Goal: Task Accomplishment & Management: Manage account settings

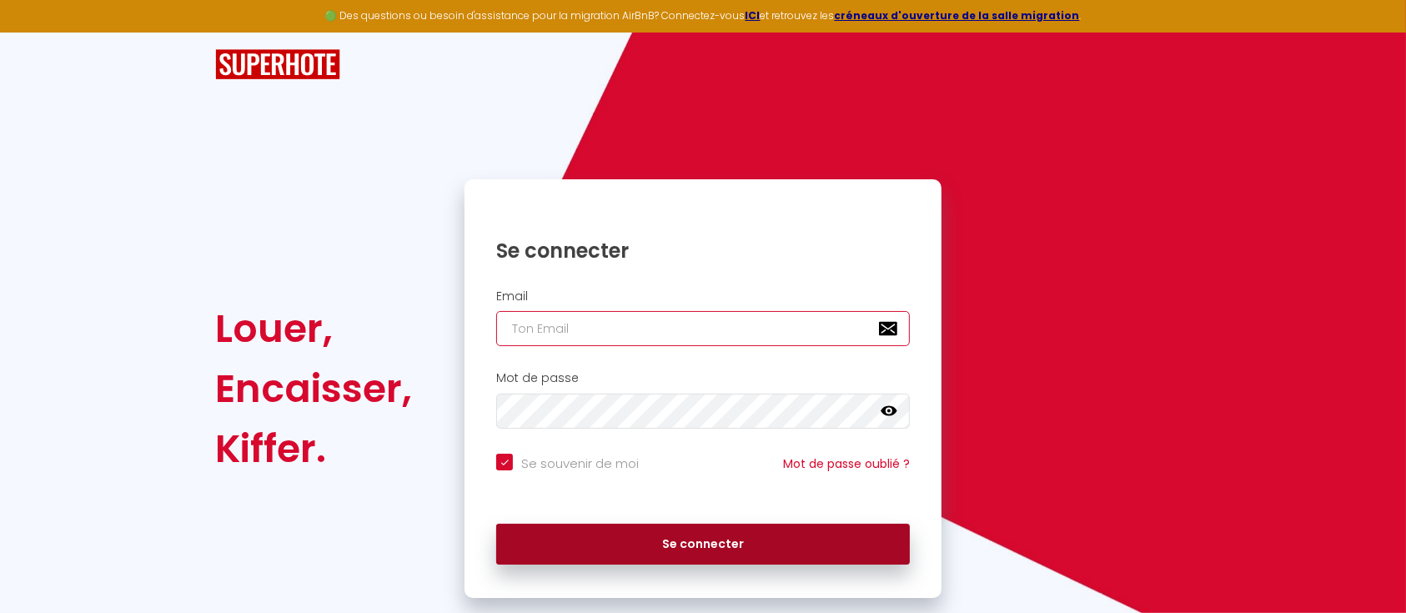
type input "[EMAIL_ADDRESS][DOMAIN_NAME]"
click at [791, 543] on button "Se connecter" at bounding box center [703, 545] width 414 height 42
checkbox input "true"
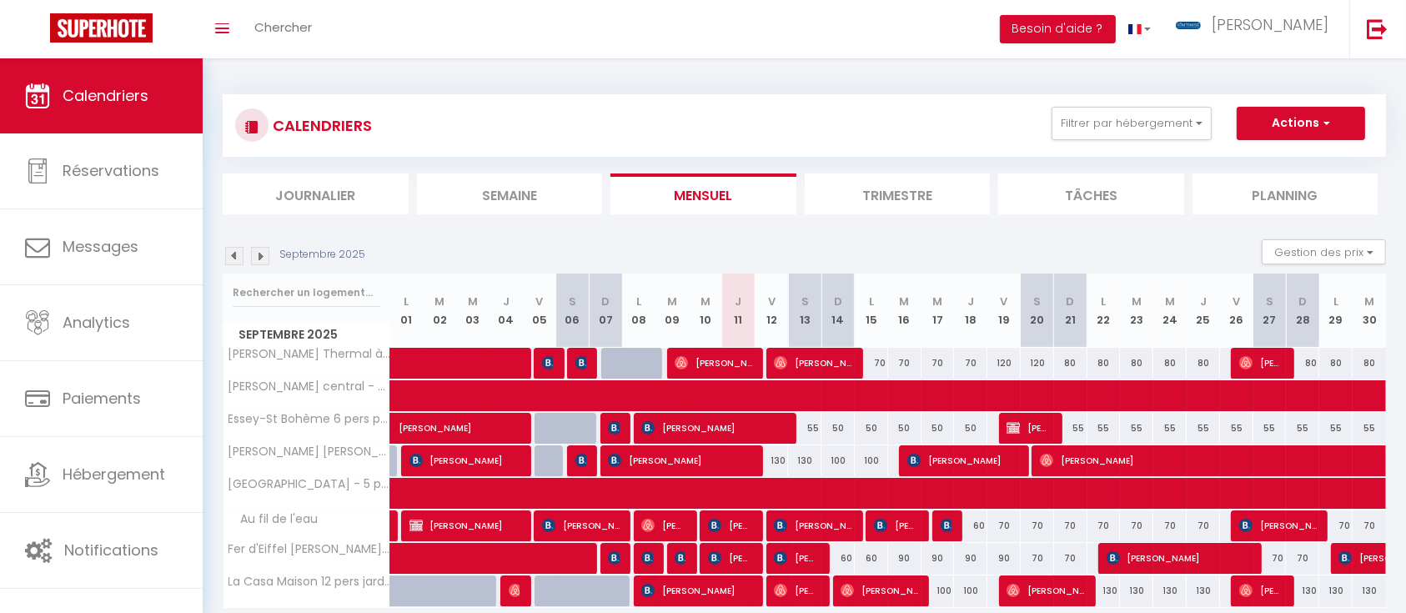
click at [235, 259] on img at bounding box center [234, 256] width 18 height 18
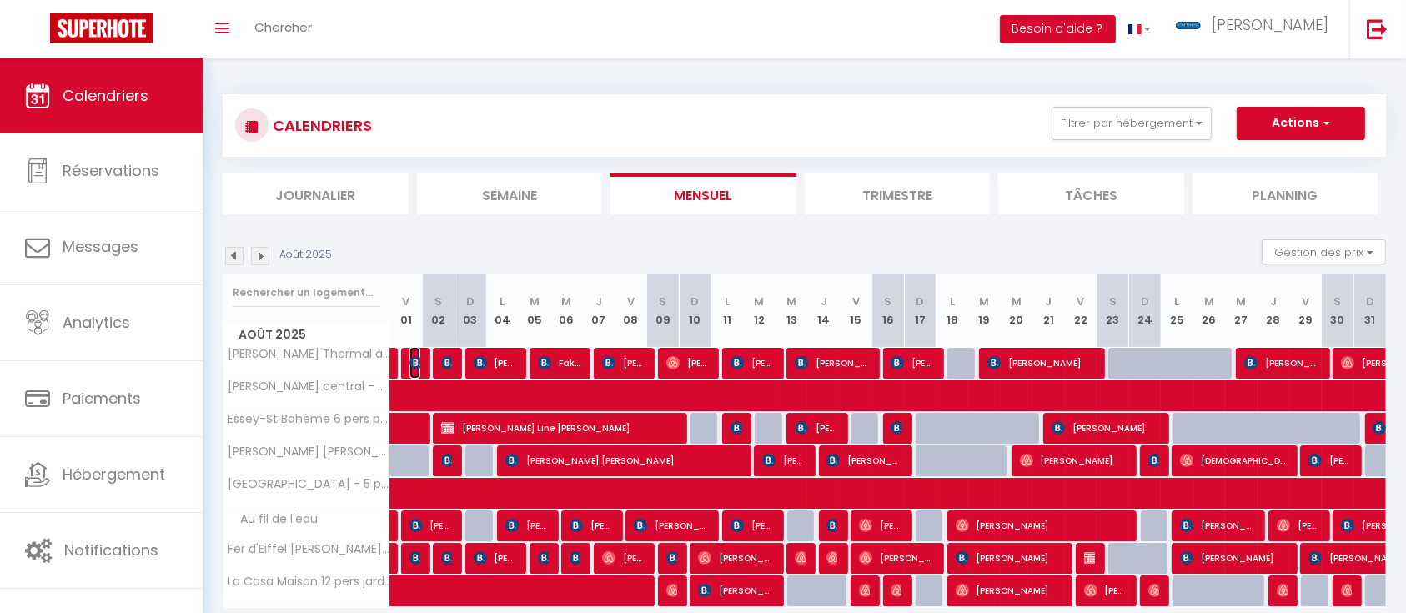
click at [414, 365] on img at bounding box center [416, 362] width 13 height 13
select select "OK"
select select "0"
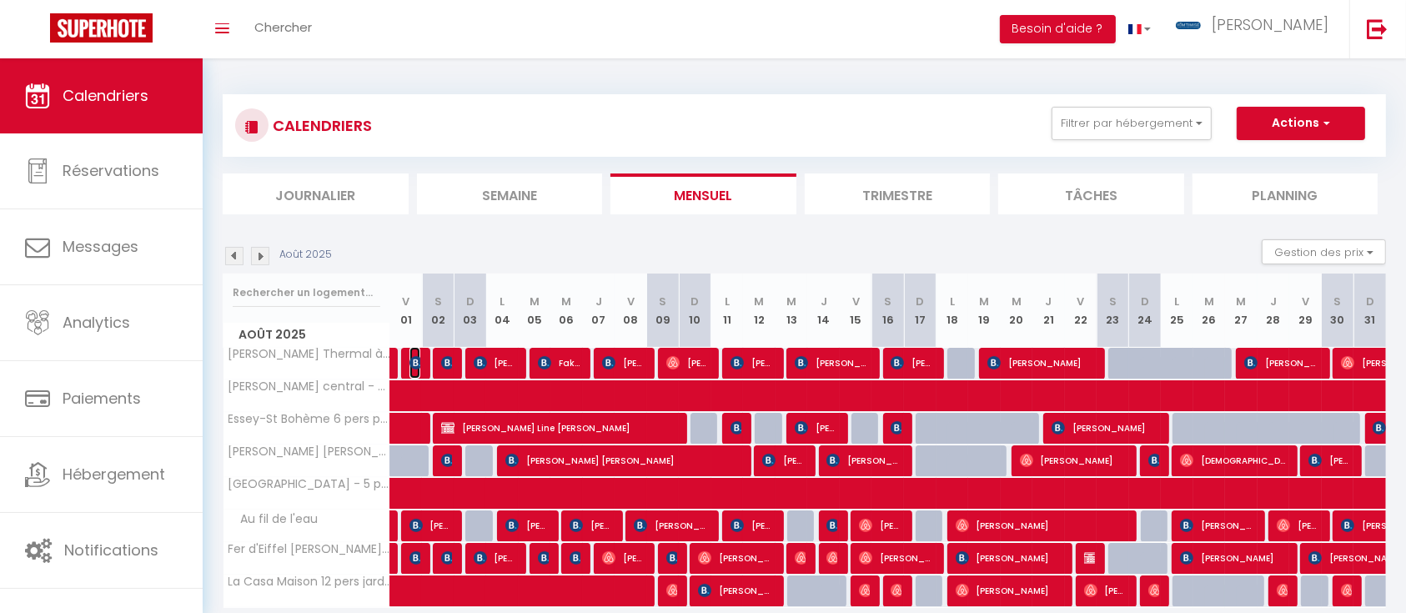
select select "1"
select select
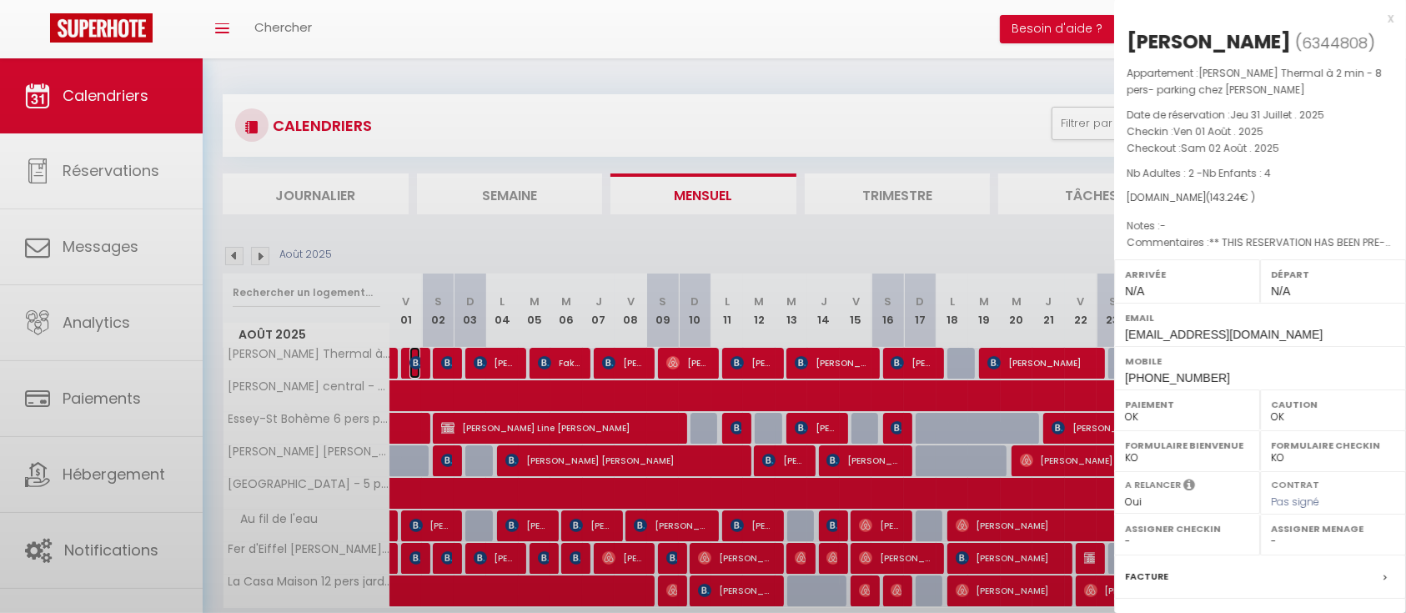
select select "12974"
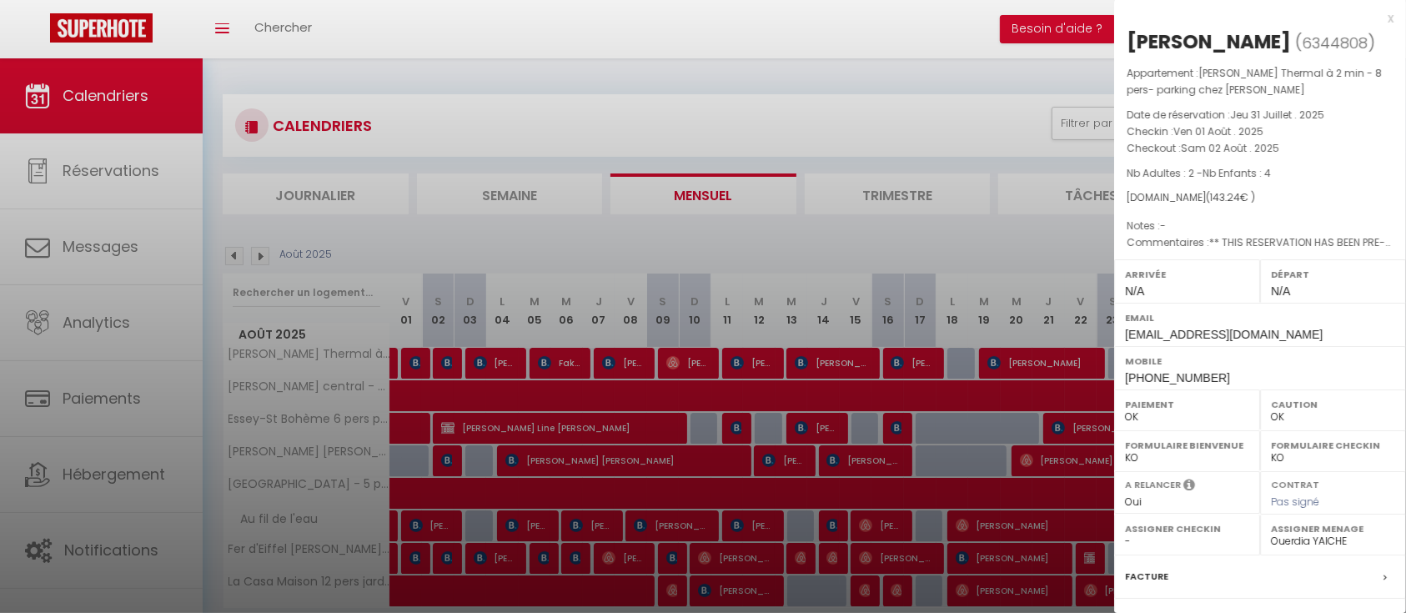
click at [394, 363] on div at bounding box center [703, 306] width 1406 height 613
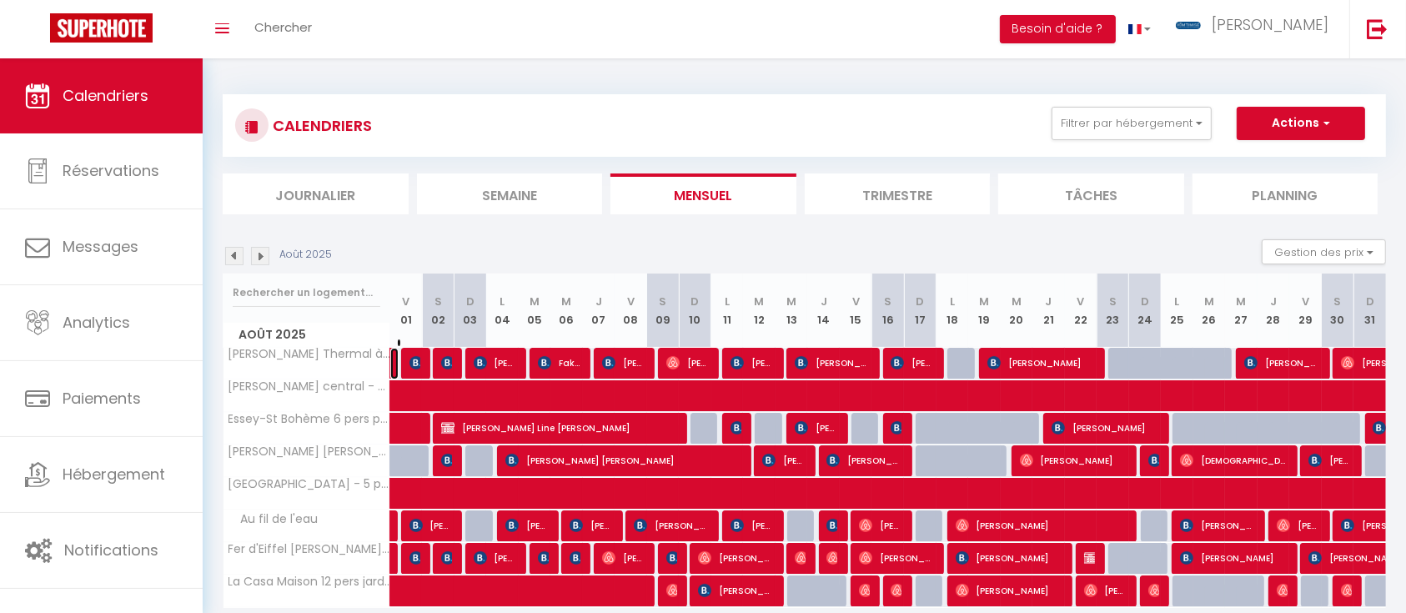
click at [394, 363] on link "[PERSON_NAME]" at bounding box center [394, 364] width 8 height 32
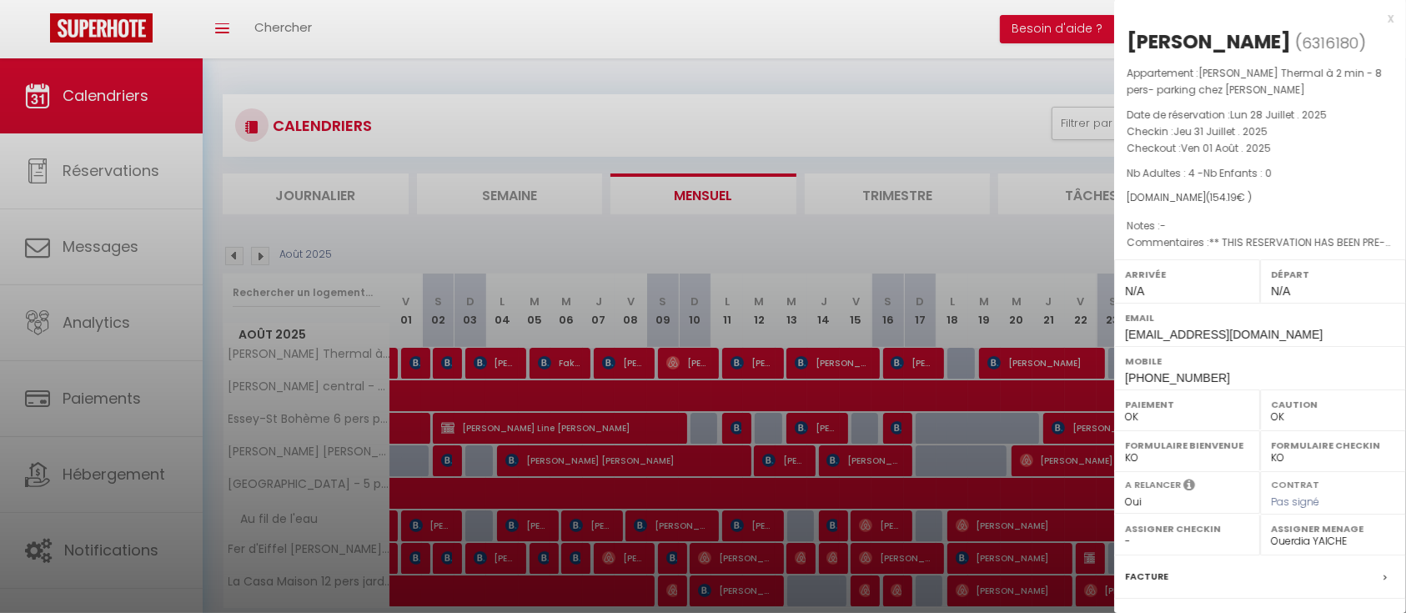
click at [420, 363] on div at bounding box center [703, 306] width 1406 height 613
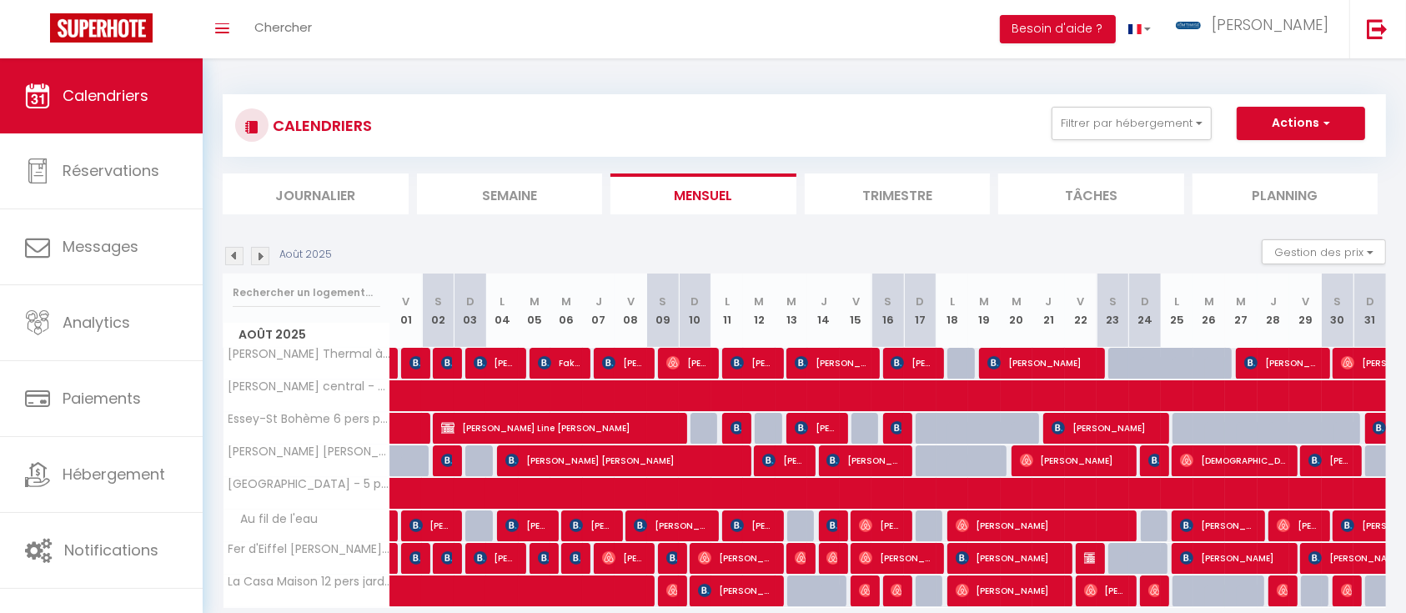
click at [421, 363] on div "100" at bounding box center [437, 363] width 33 height 31
click at [415, 363] on img at bounding box center [416, 362] width 13 height 13
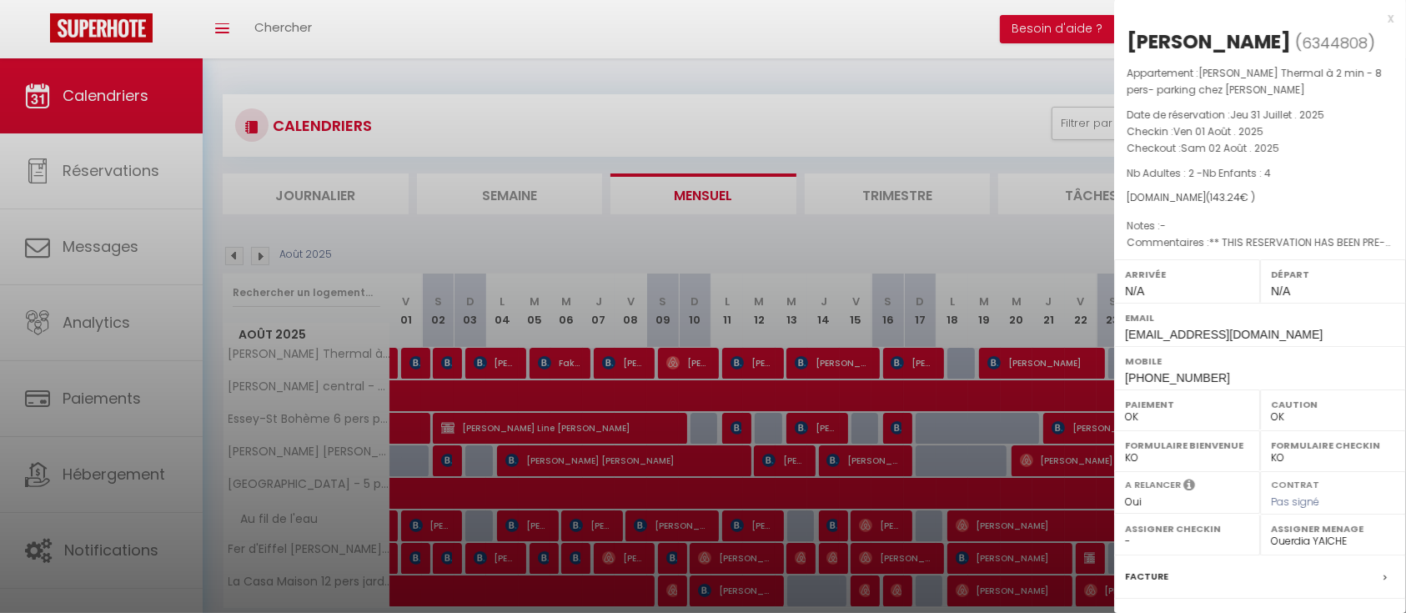
click at [437, 363] on div at bounding box center [703, 306] width 1406 height 613
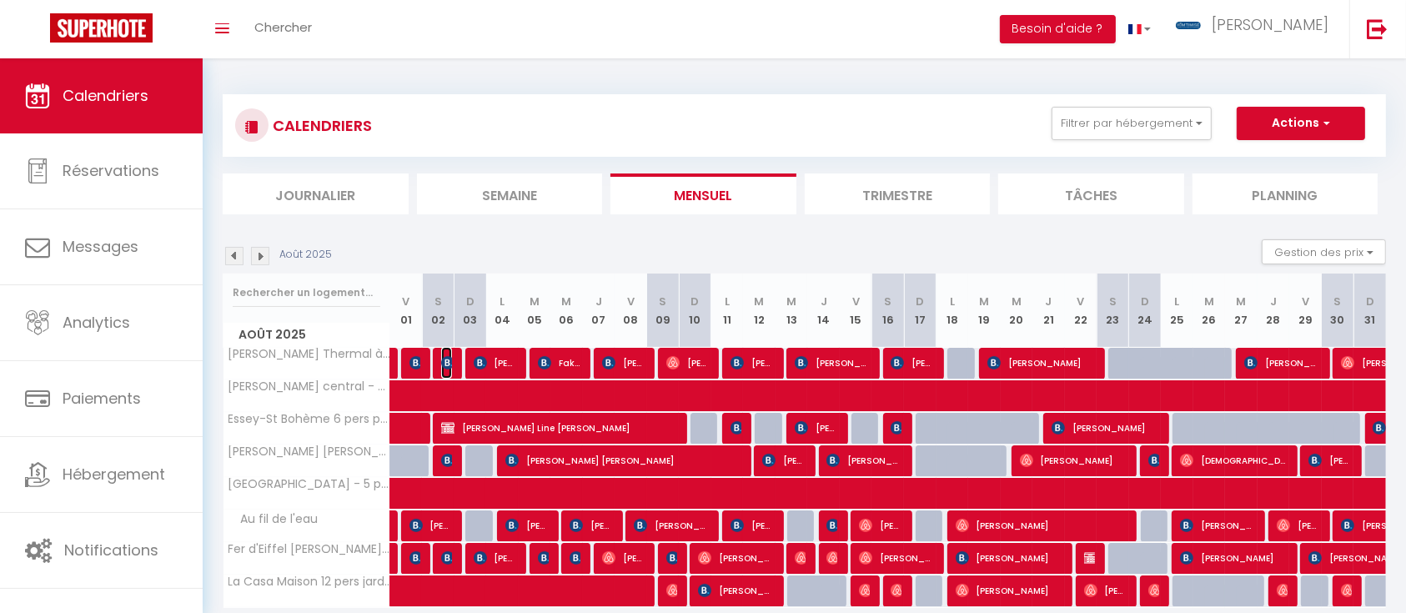
click at [441, 363] on img at bounding box center [447, 362] width 13 height 13
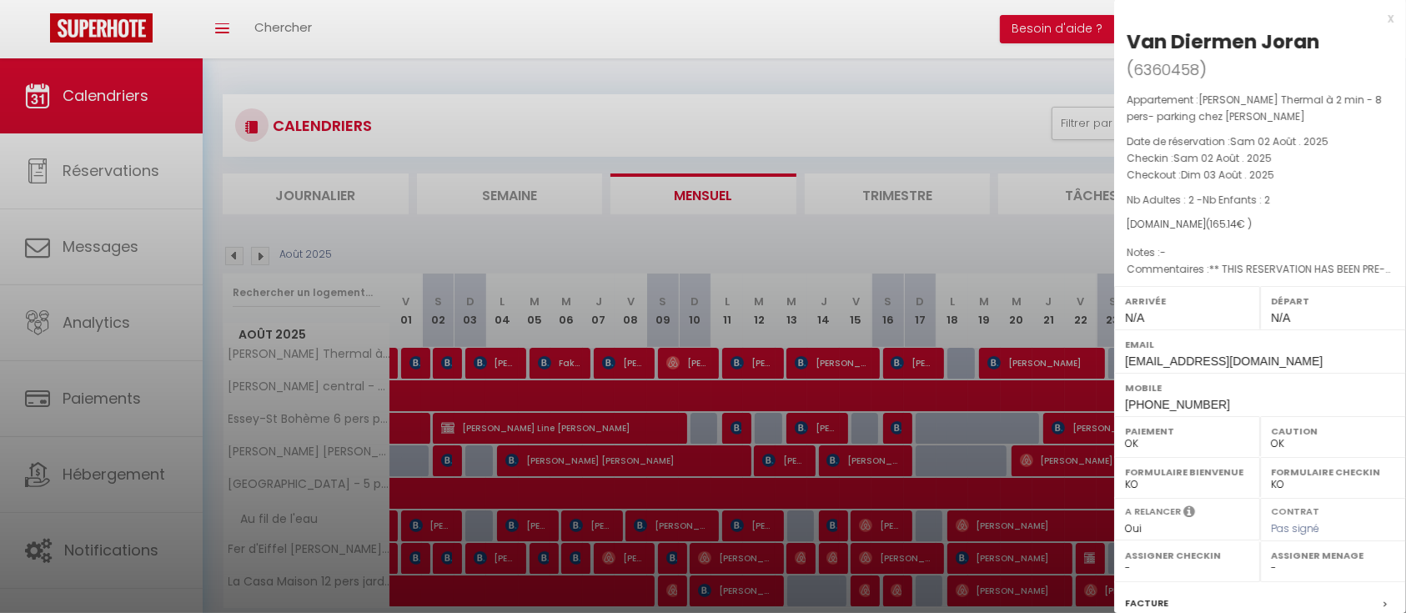
click at [484, 360] on div at bounding box center [703, 306] width 1406 height 613
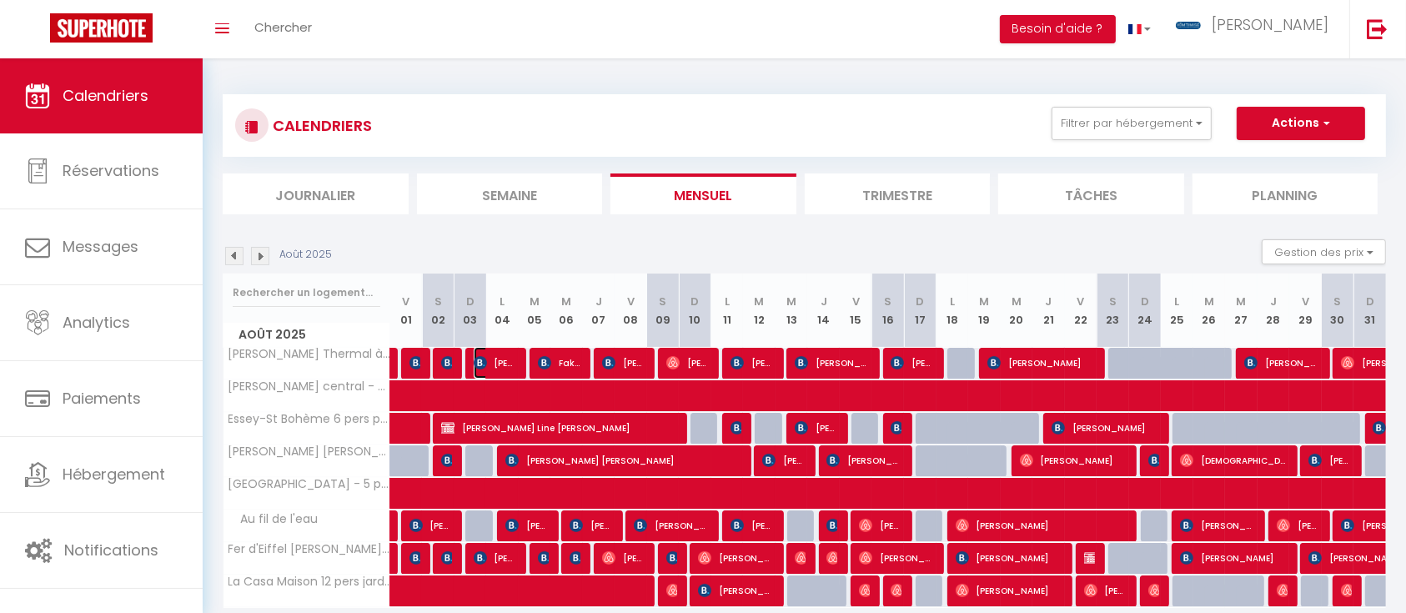
click at [484, 360] on img at bounding box center [480, 362] width 13 height 13
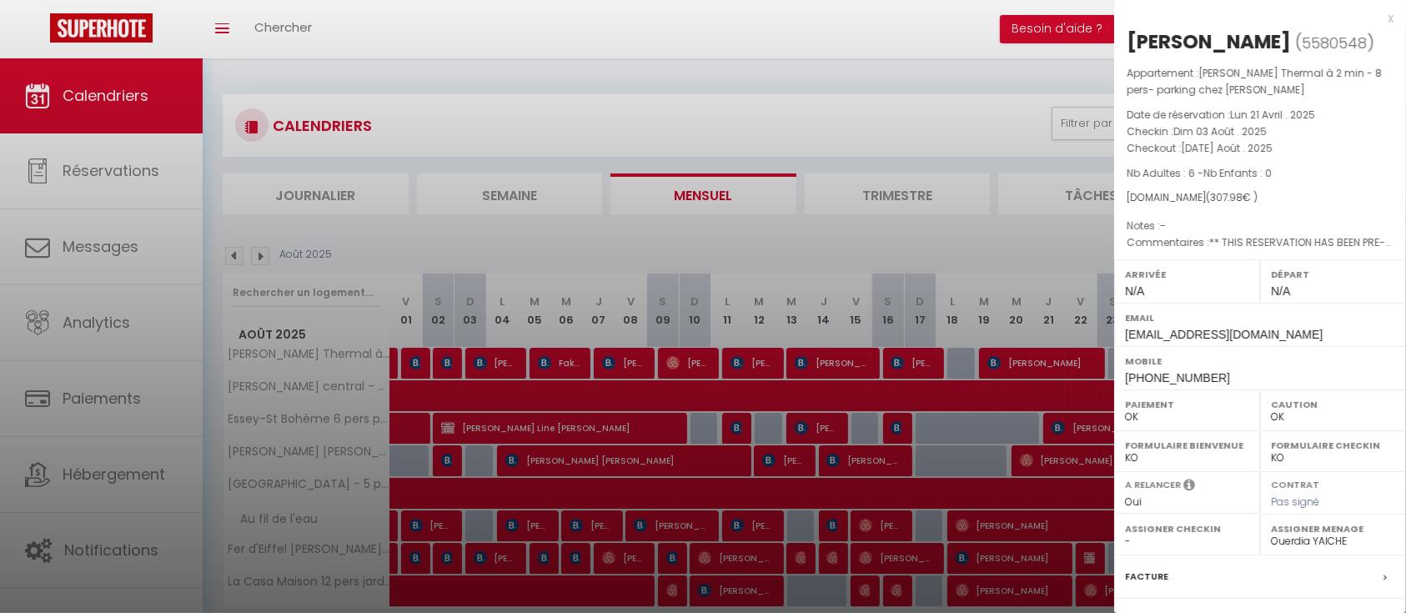
click at [546, 358] on div at bounding box center [703, 306] width 1406 height 613
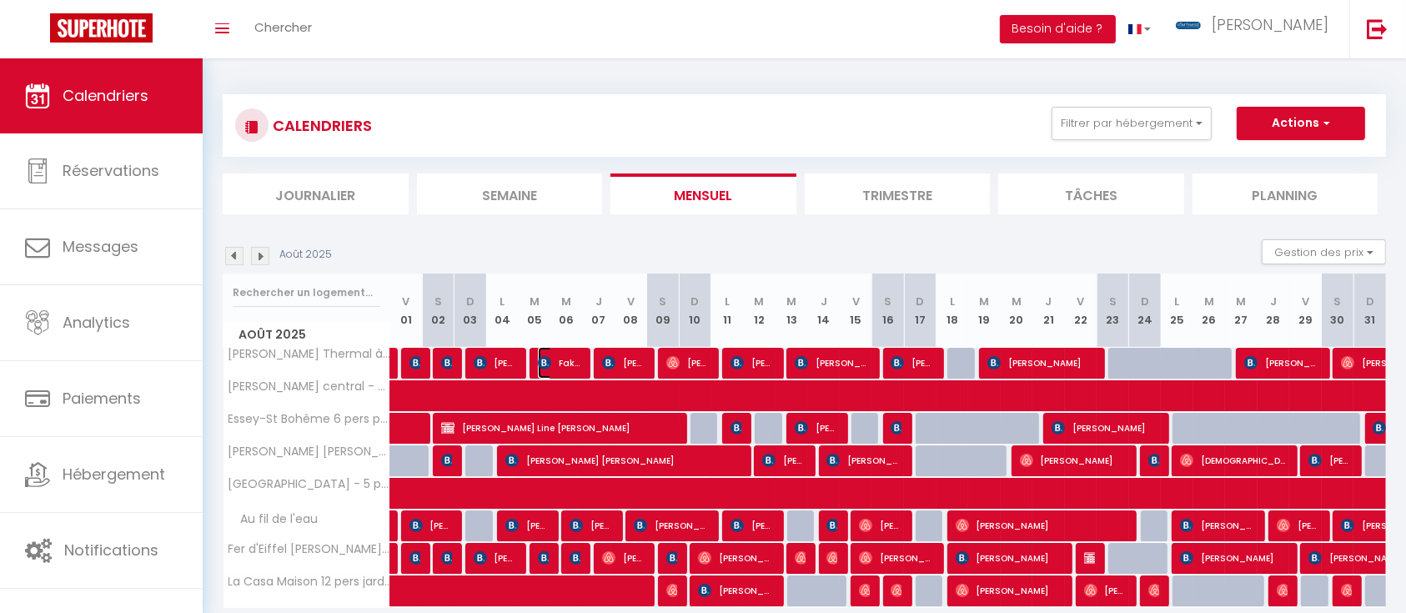
click at [546, 358] on img at bounding box center [544, 362] width 13 height 13
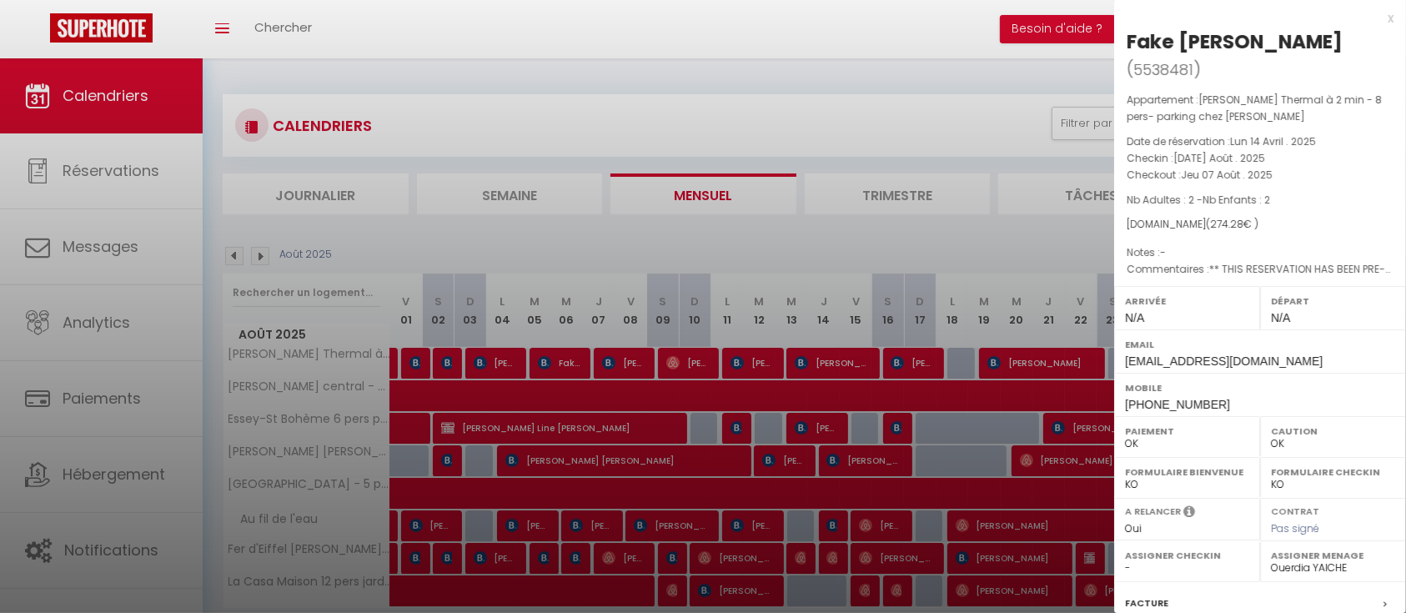
click at [618, 360] on div at bounding box center [703, 306] width 1406 height 613
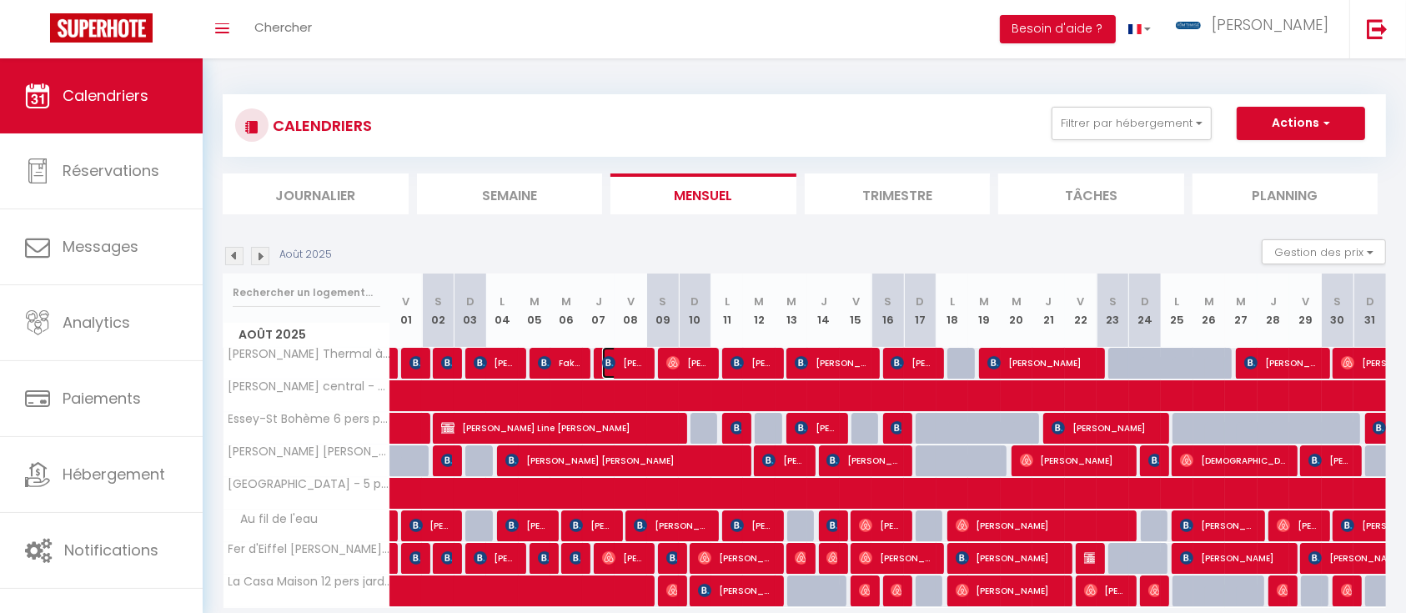
click at [618, 360] on span "[PERSON_NAME]" at bounding box center [623, 363] width 43 height 32
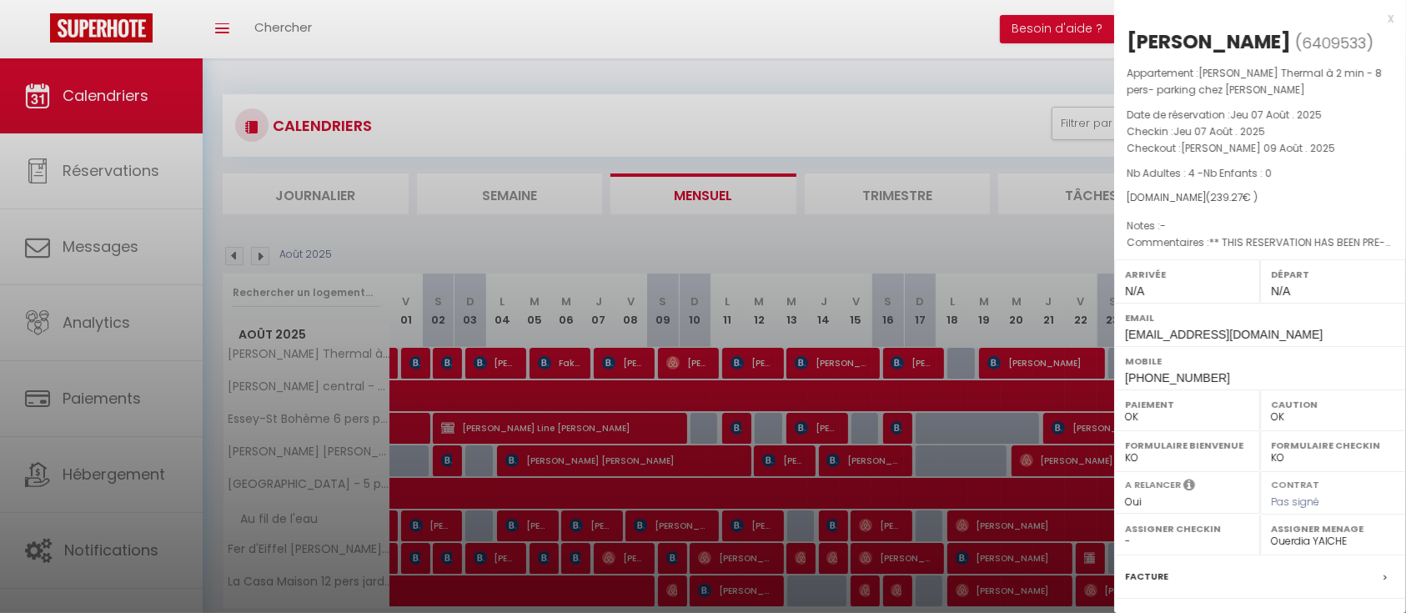
click at [674, 360] on div at bounding box center [703, 306] width 1406 height 613
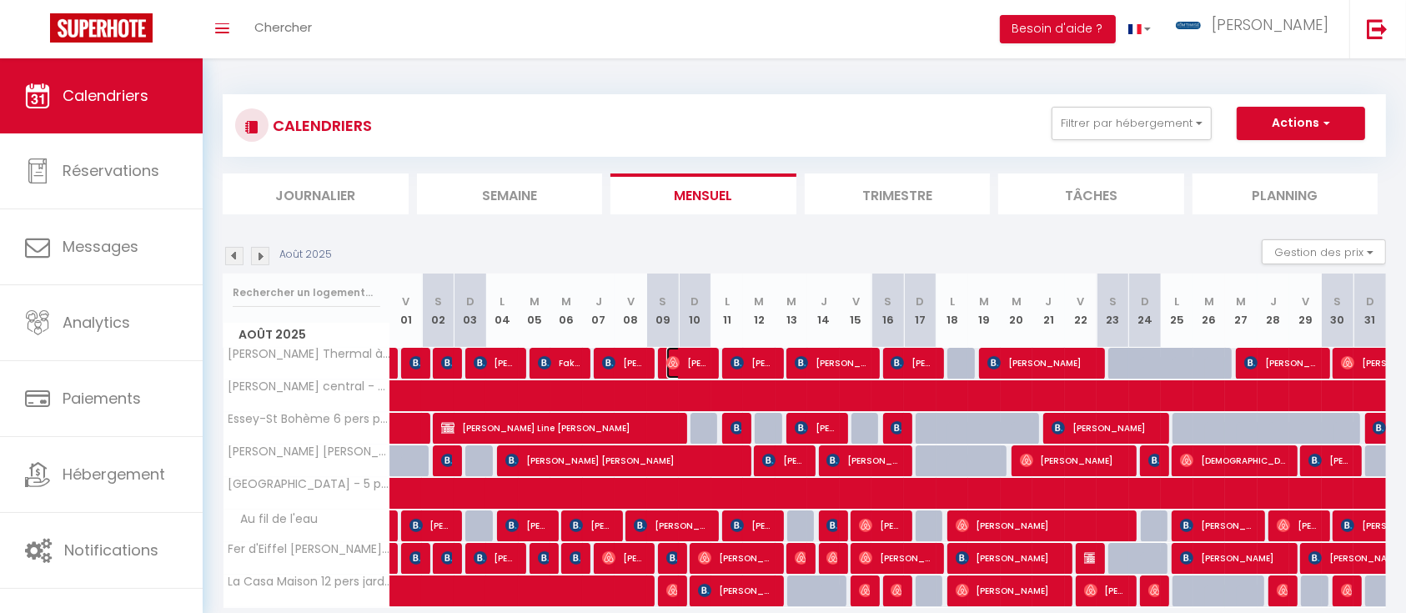
click at [674, 360] on img at bounding box center [672, 362] width 13 height 13
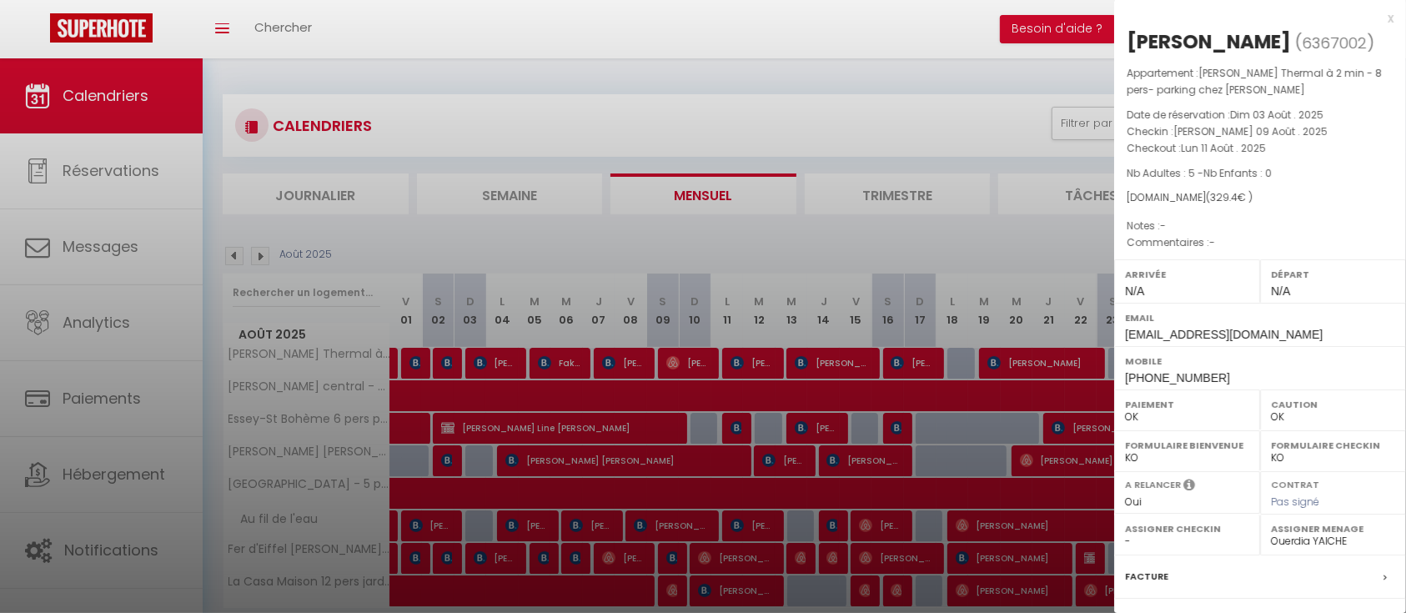
click at [739, 365] on div at bounding box center [703, 306] width 1406 height 613
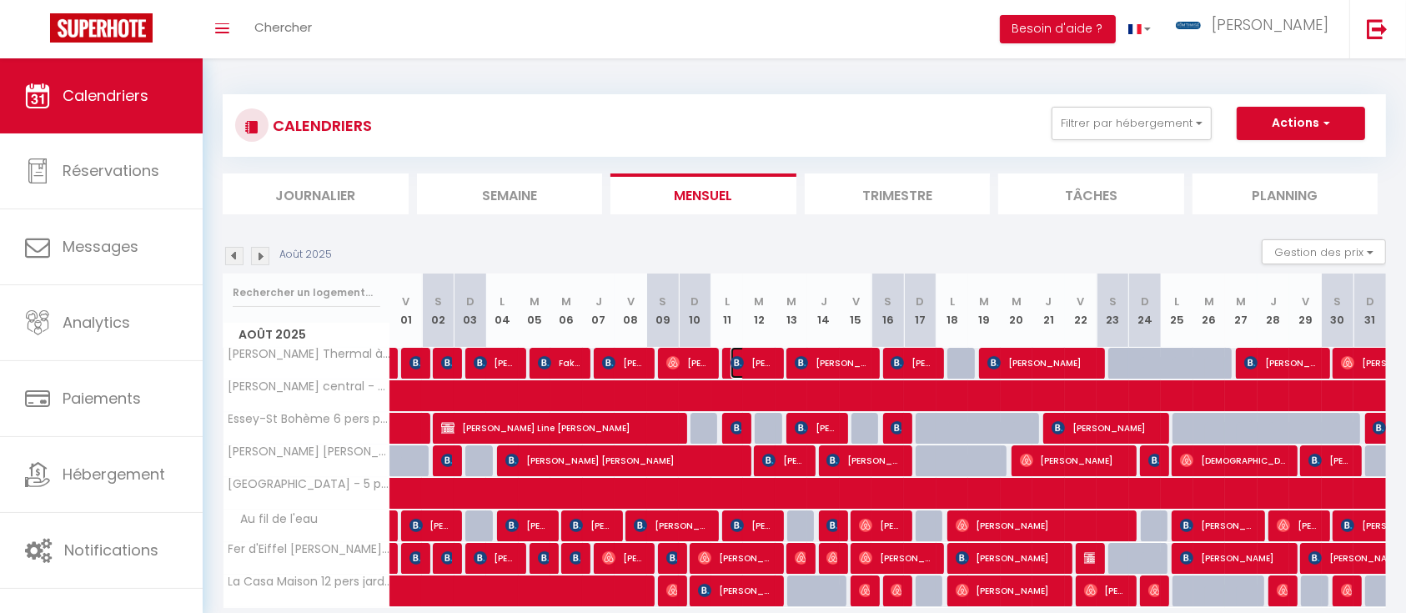
click at [741, 364] on img at bounding box center [737, 362] width 13 height 13
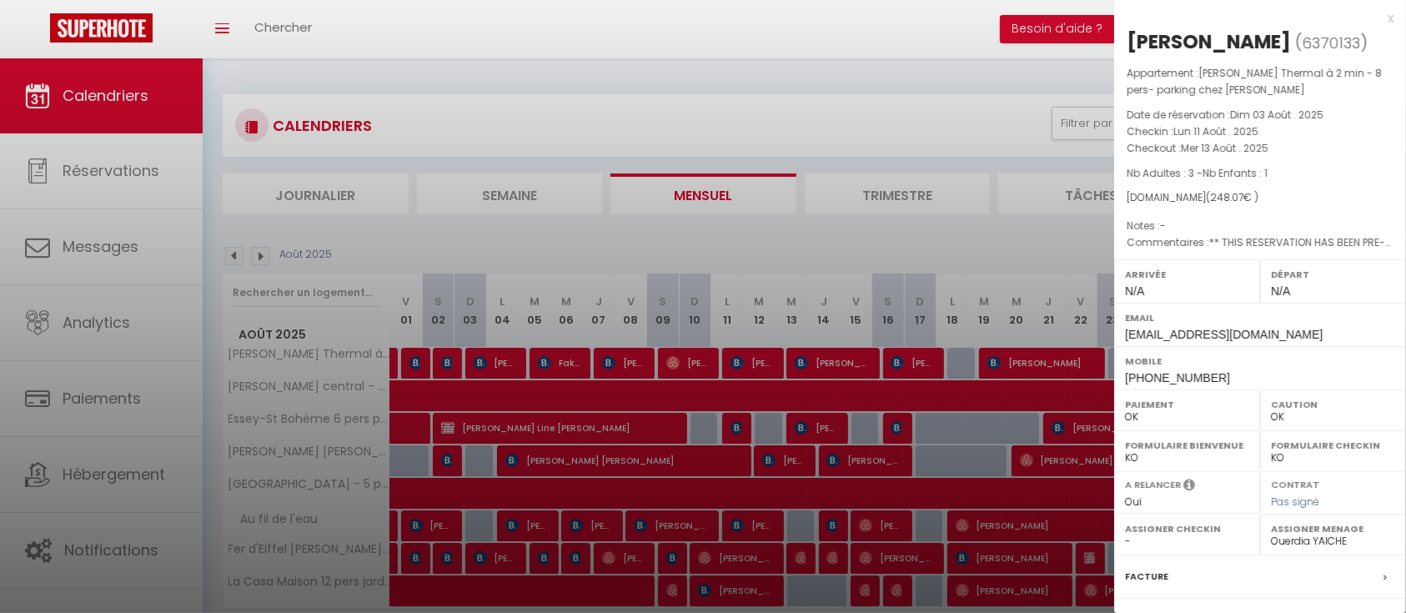
click at [817, 358] on div at bounding box center [703, 306] width 1406 height 613
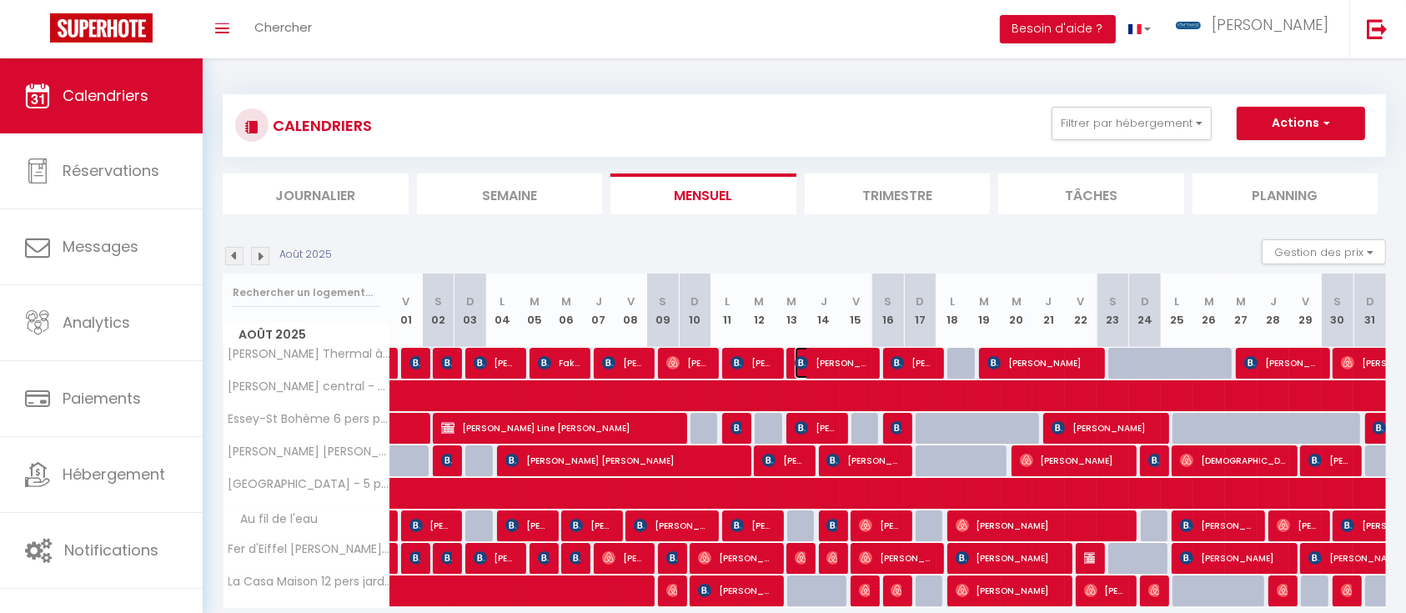
click at [817, 358] on span "[PERSON_NAME]" at bounding box center [833, 363] width 76 height 32
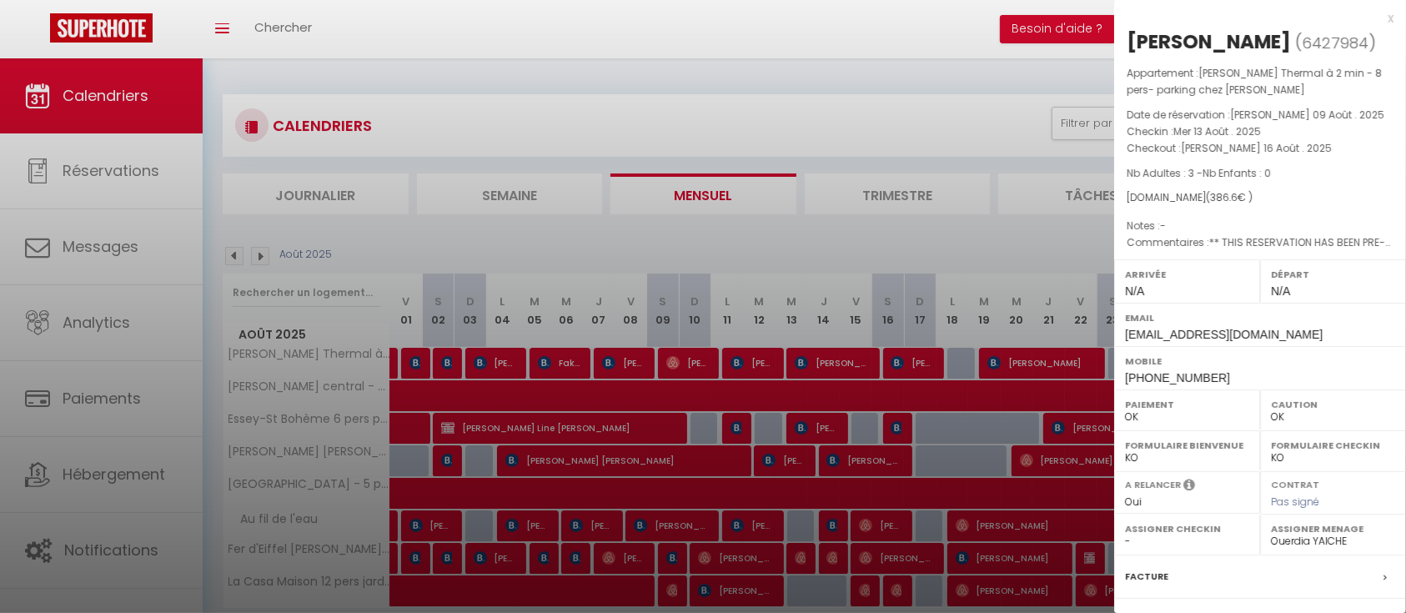
click at [924, 358] on div at bounding box center [703, 306] width 1406 height 613
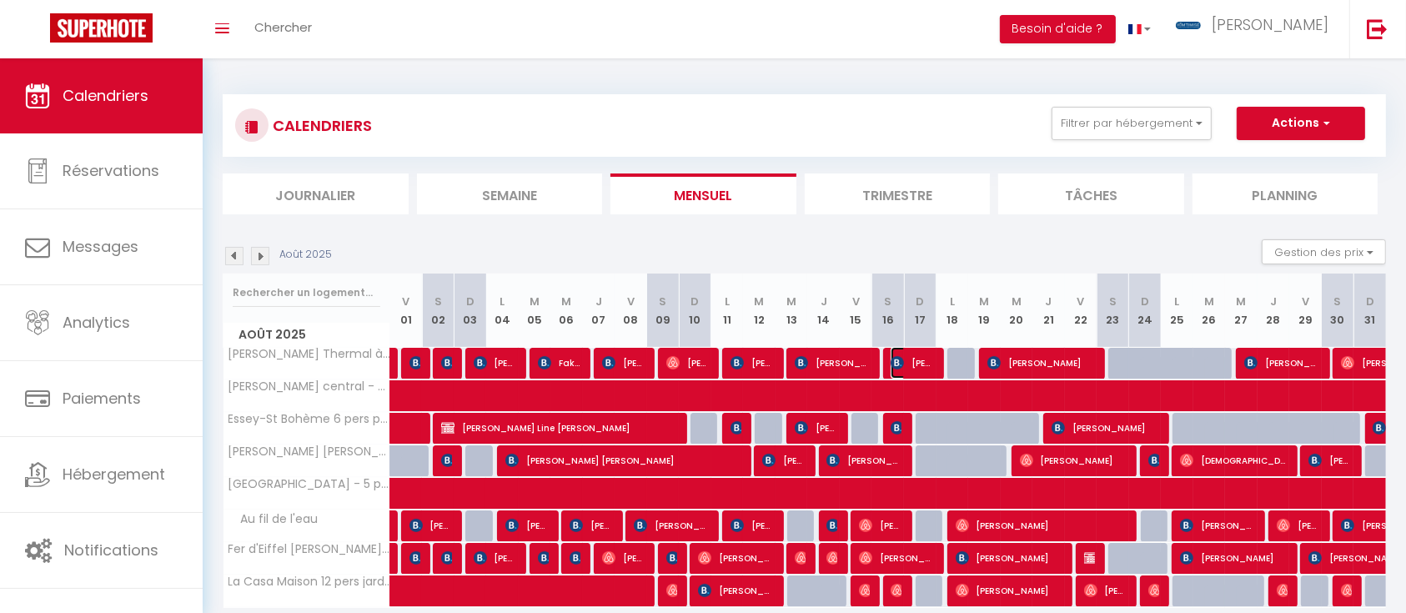
click at [923, 358] on span "[PERSON_NAME]" at bounding box center [912, 363] width 43 height 32
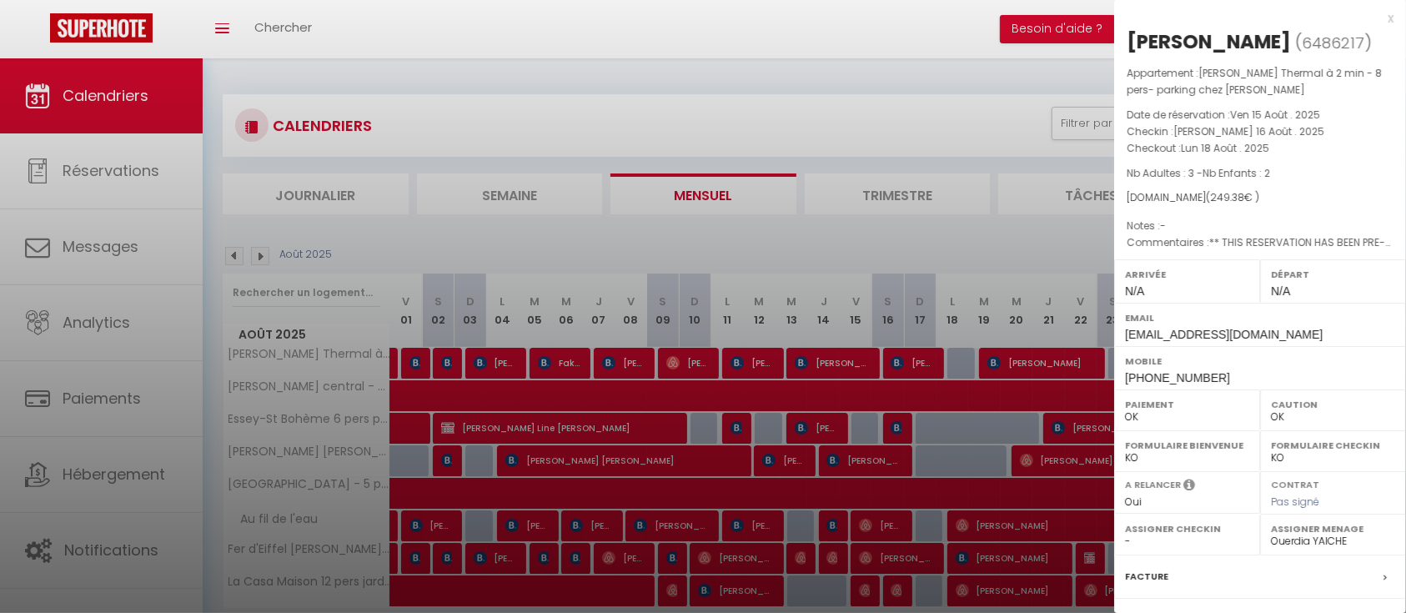
click at [990, 355] on div at bounding box center [703, 306] width 1406 height 613
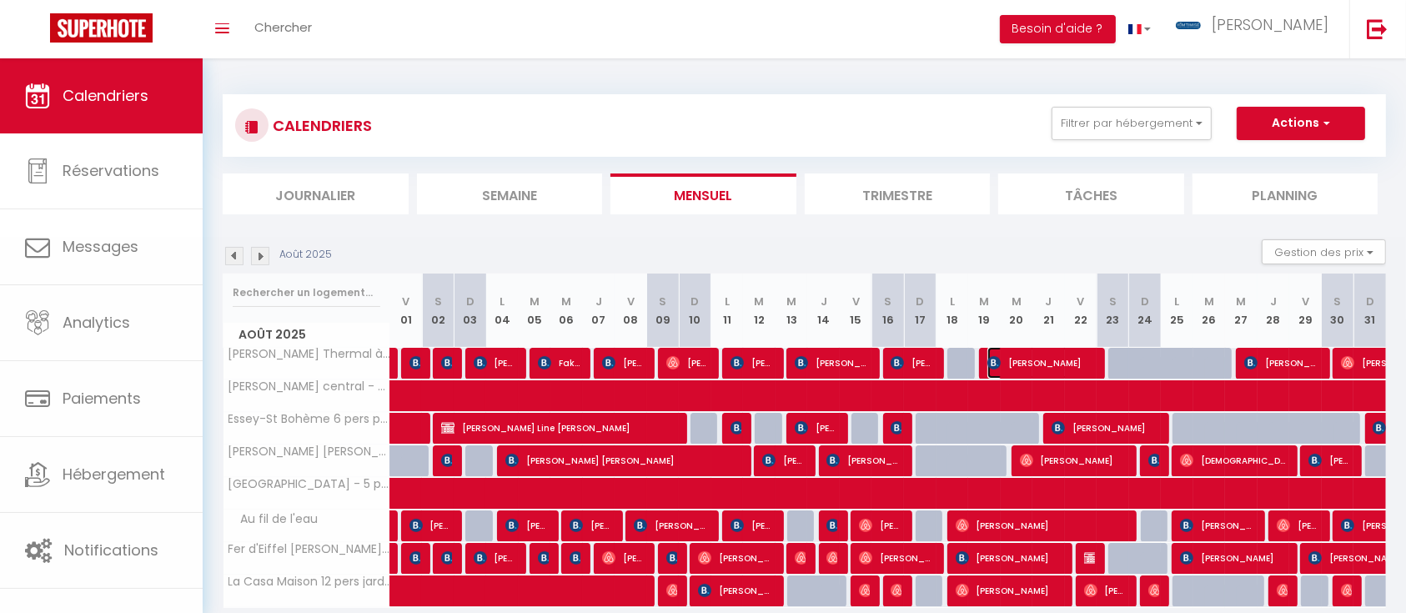
click at [994, 356] on img at bounding box center [994, 362] width 13 height 13
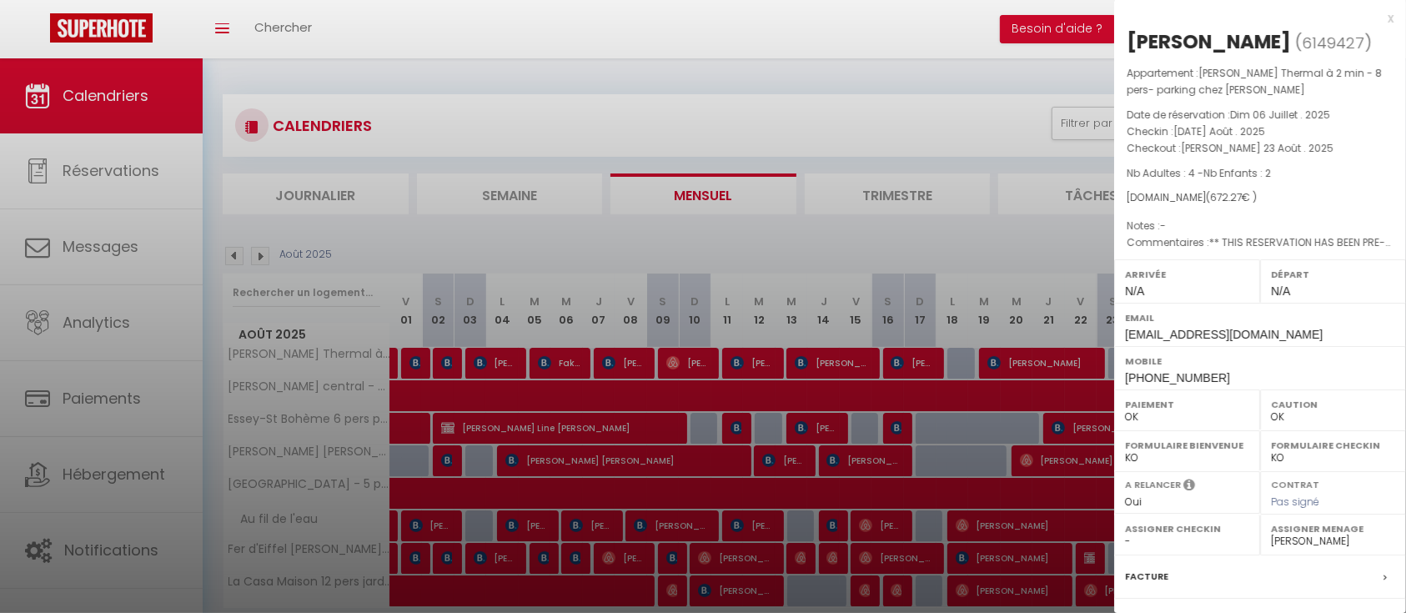
click at [982, 229] on div at bounding box center [703, 306] width 1406 height 613
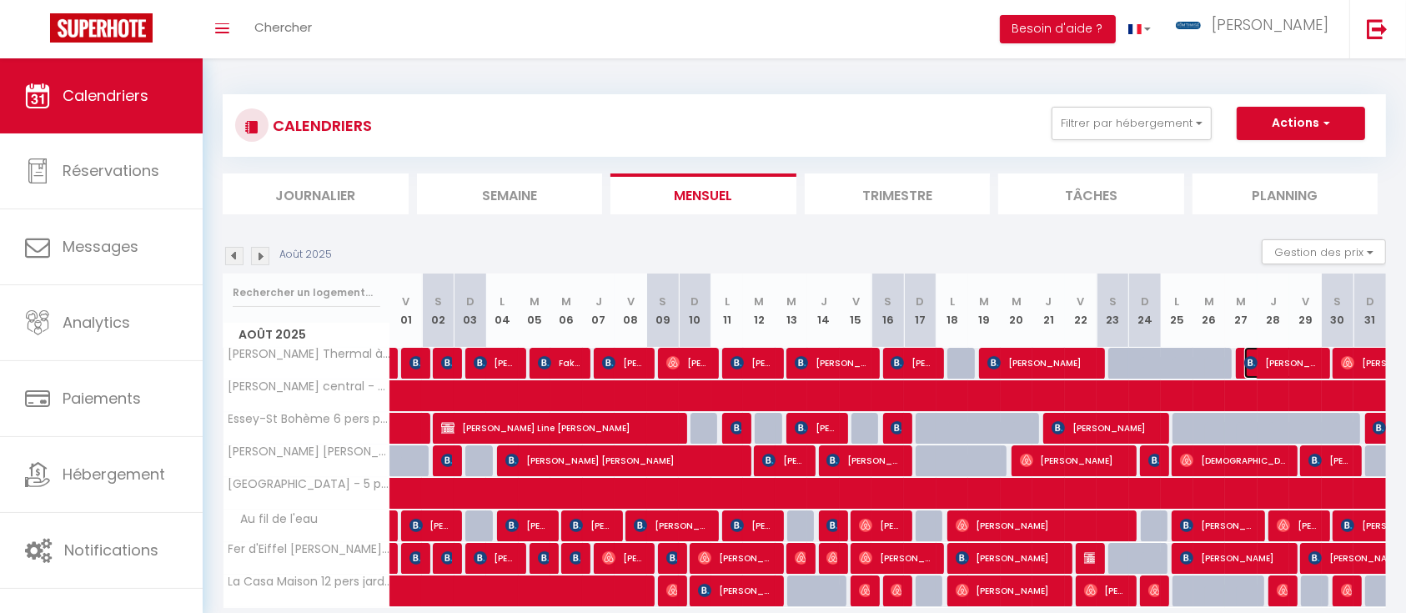
click at [1268, 354] on span "[PERSON_NAME]" at bounding box center [1283, 363] width 76 height 32
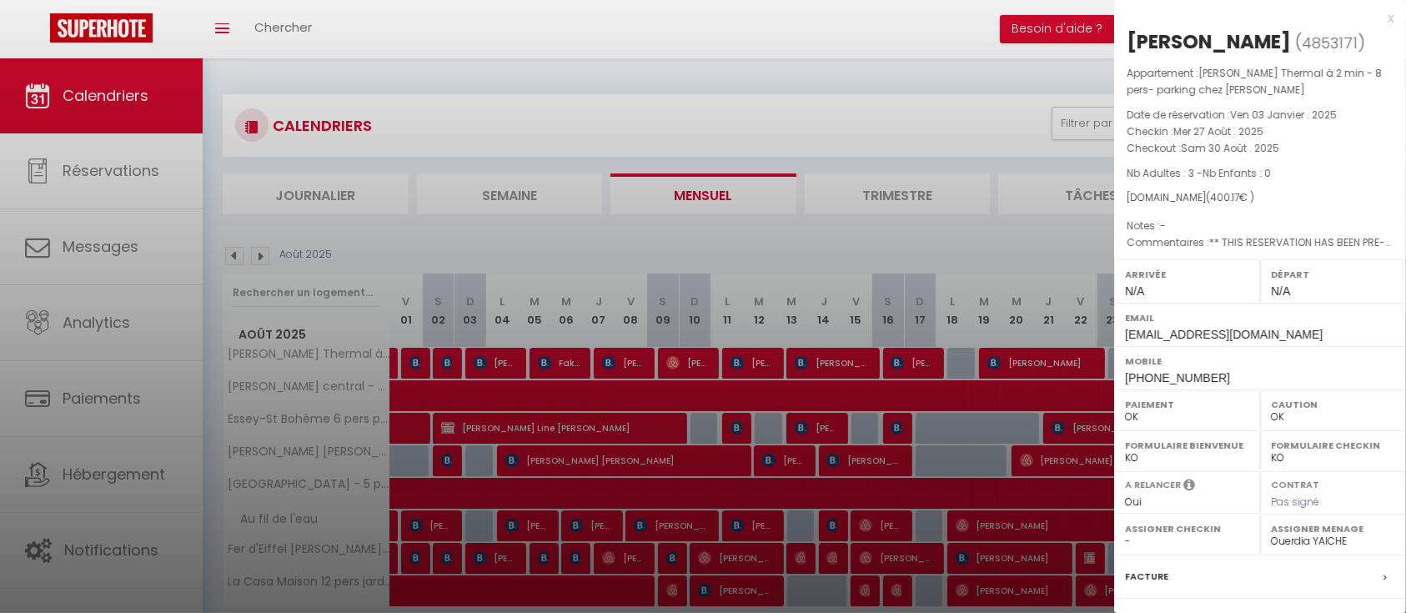
click at [1083, 250] on div at bounding box center [703, 306] width 1406 height 613
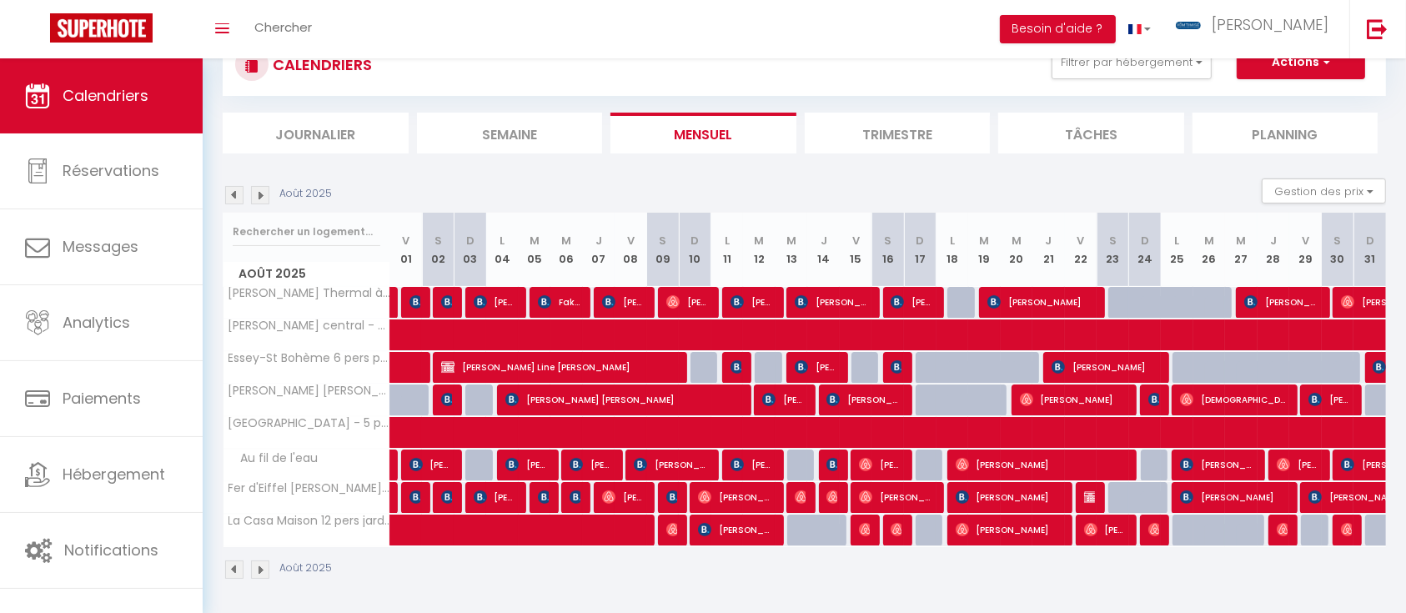
scroll to position [62, 0]
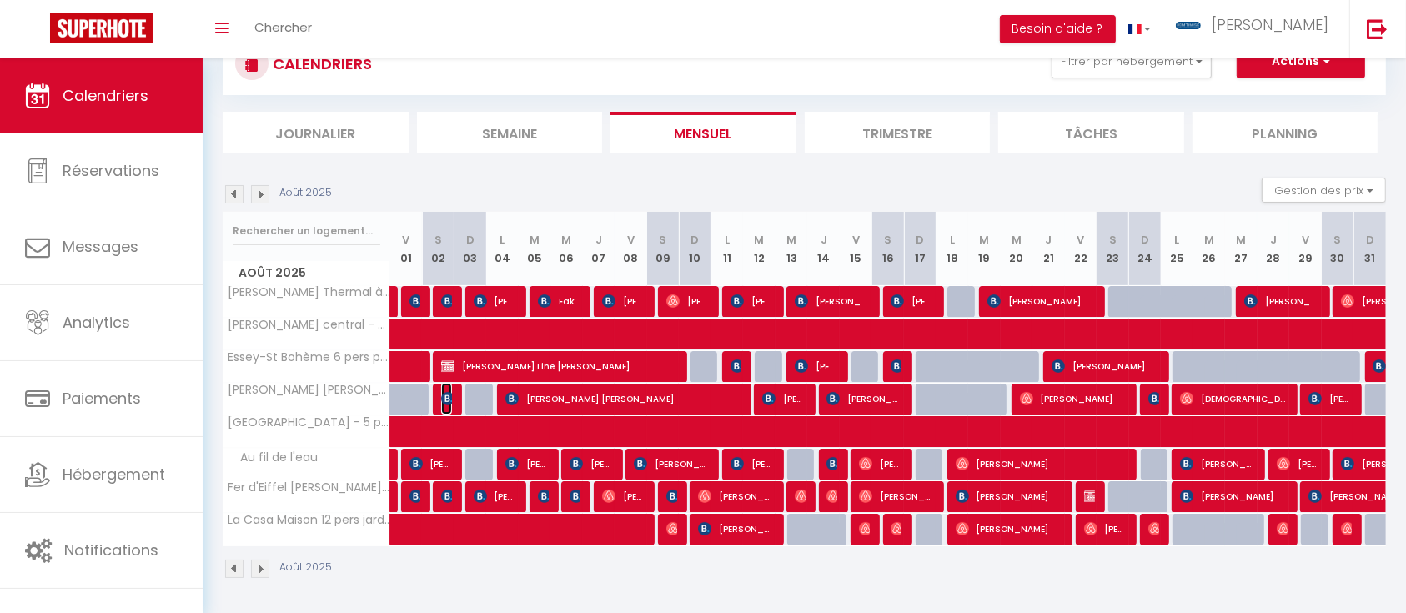
click at [442, 389] on span "[PERSON_NAME]" at bounding box center [446, 399] width 11 height 32
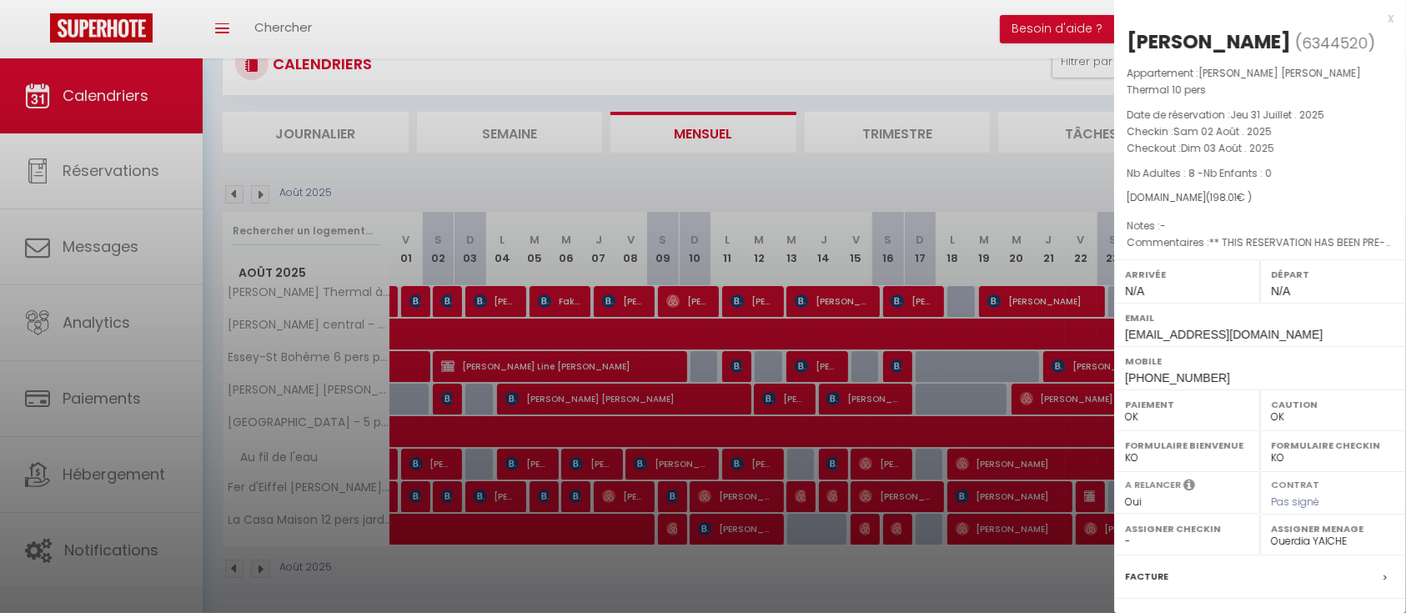
click at [554, 400] on div at bounding box center [703, 306] width 1406 height 613
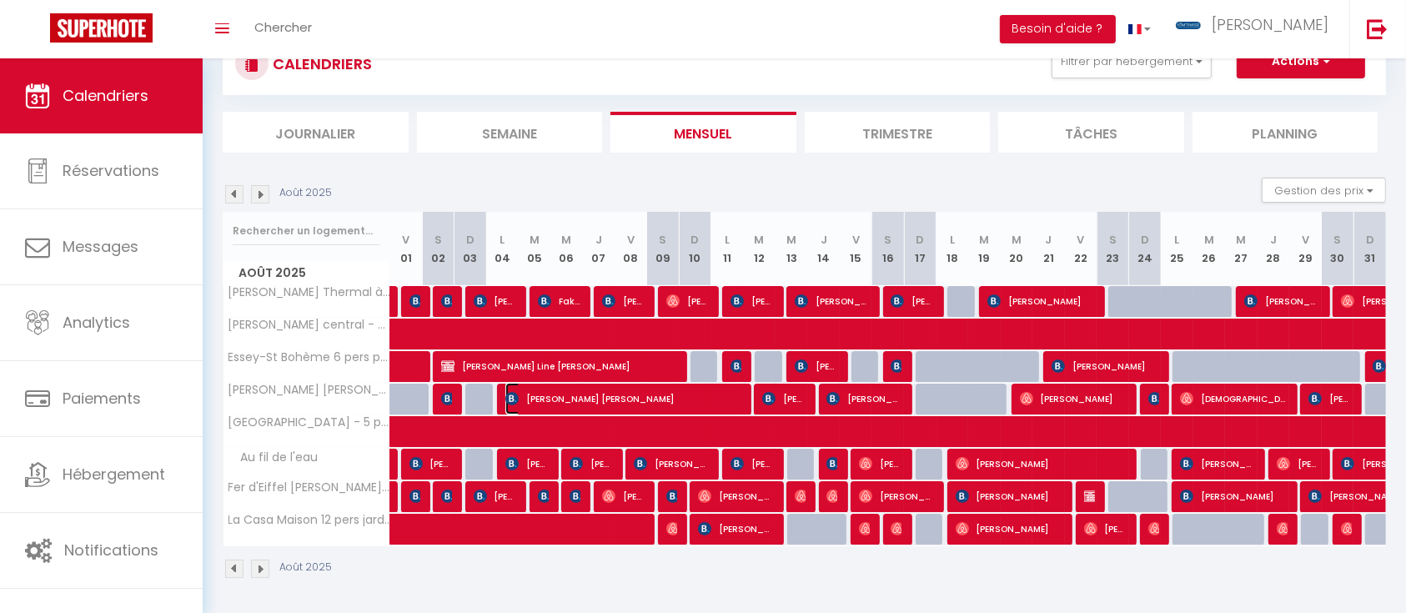
click at [554, 400] on span "[PERSON_NAME] [PERSON_NAME]" at bounding box center [624, 399] width 239 height 32
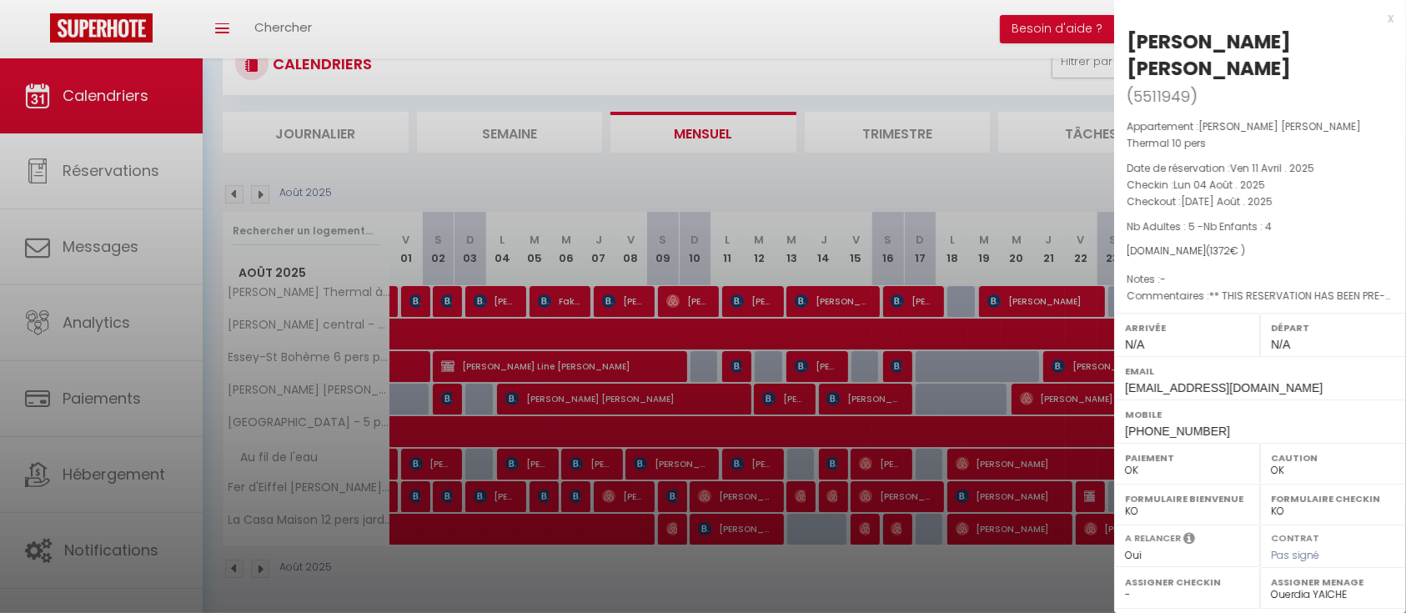
click at [784, 397] on div at bounding box center [703, 306] width 1406 height 613
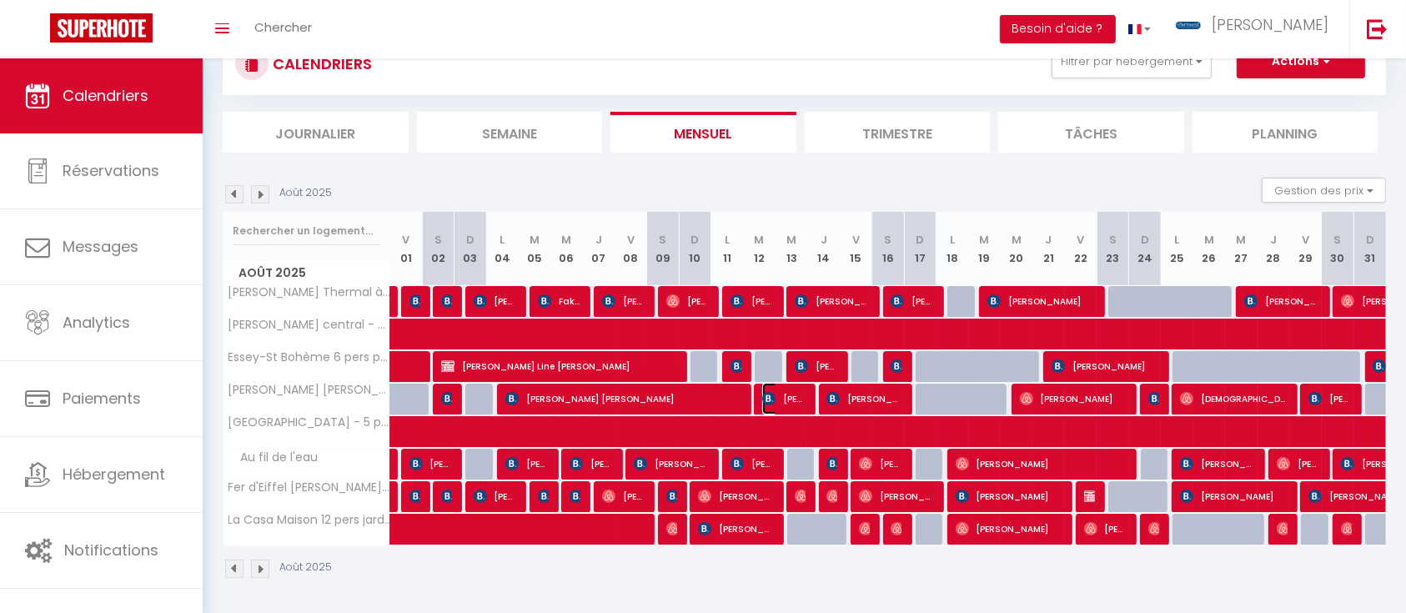
click at [784, 397] on span "[PERSON_NAME]" at bounding box center [783, 399] width 43 height 32
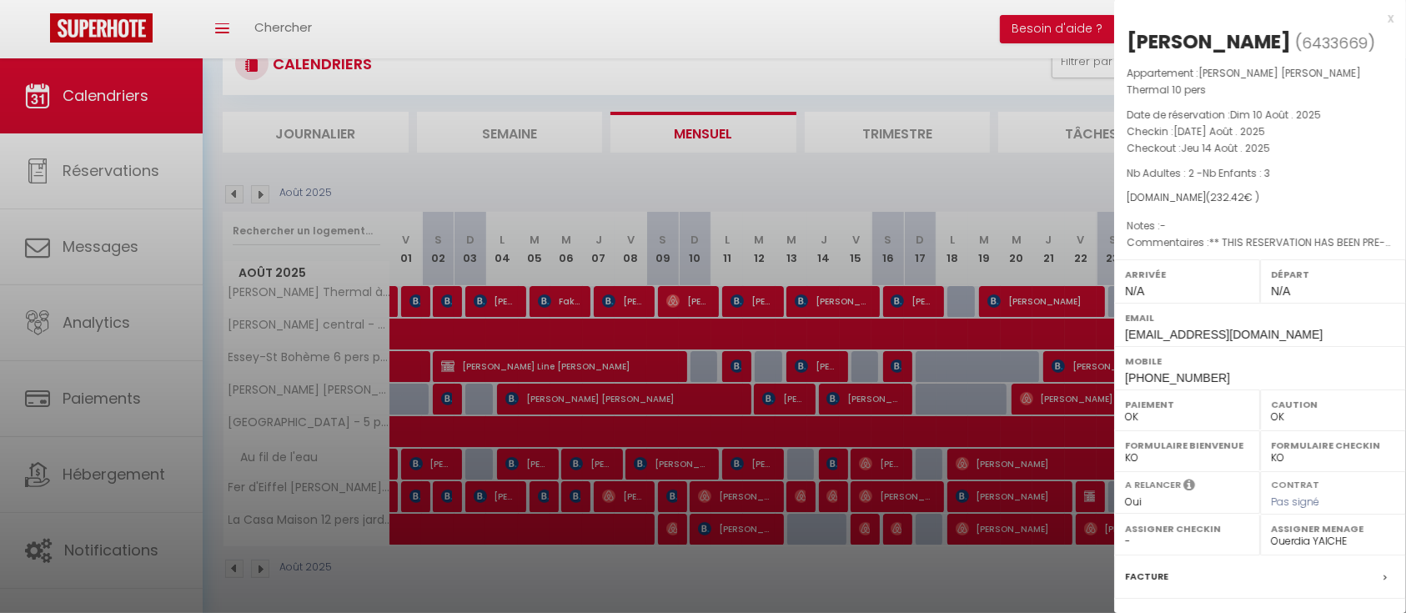
click at [863, 397] on div at bounding box center [703, 306] width 1406 height 613
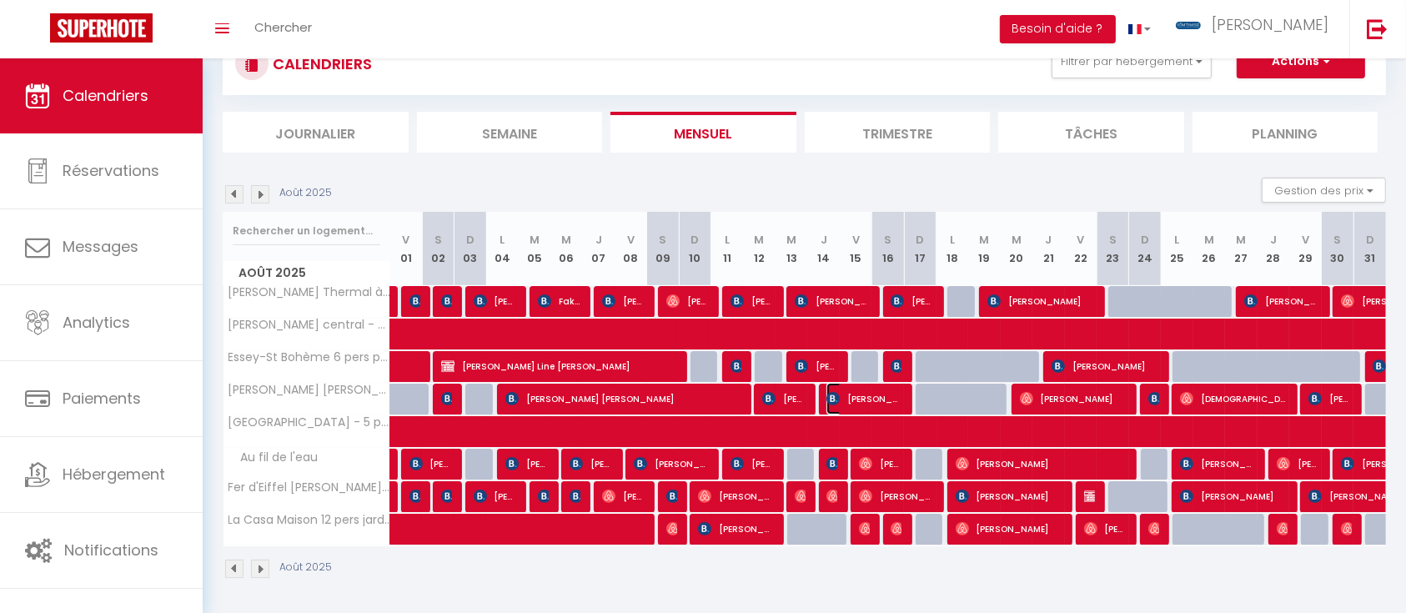
click at [863, 397] on span "[PERSON_NAME]" at bounding box center [865, 399] width 76 height 32
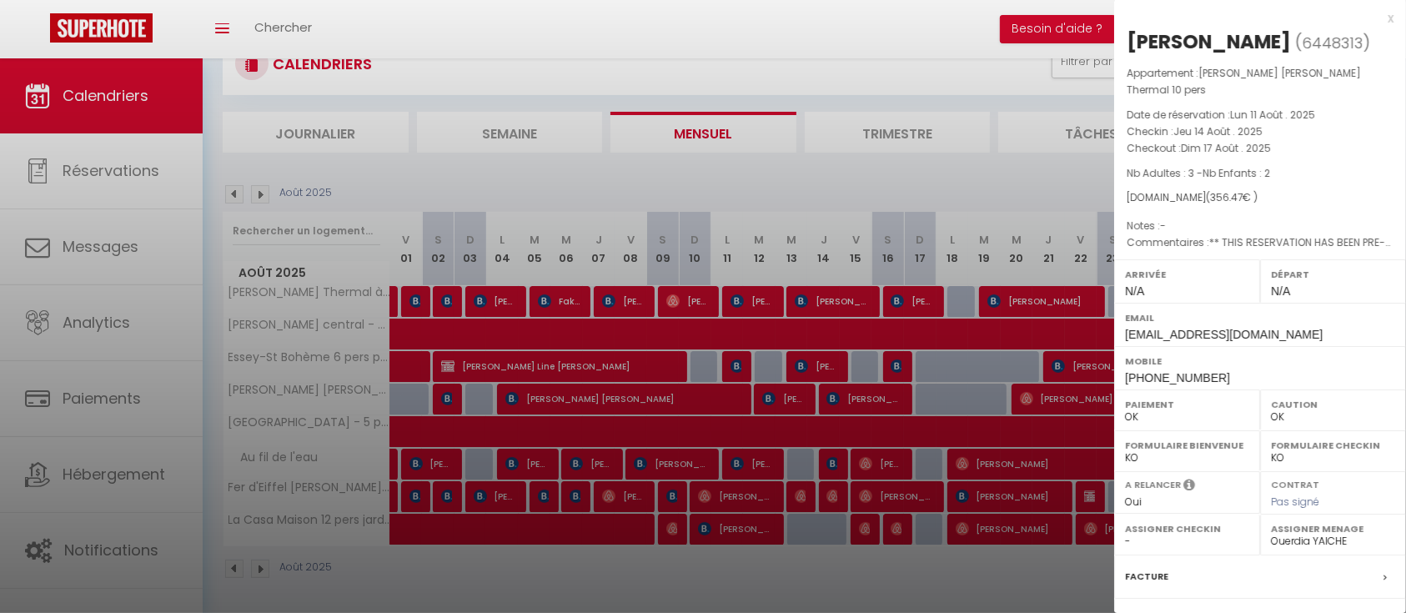
click at [1055, 393] on div at bounding box center [703, 306] width 1406 height 613
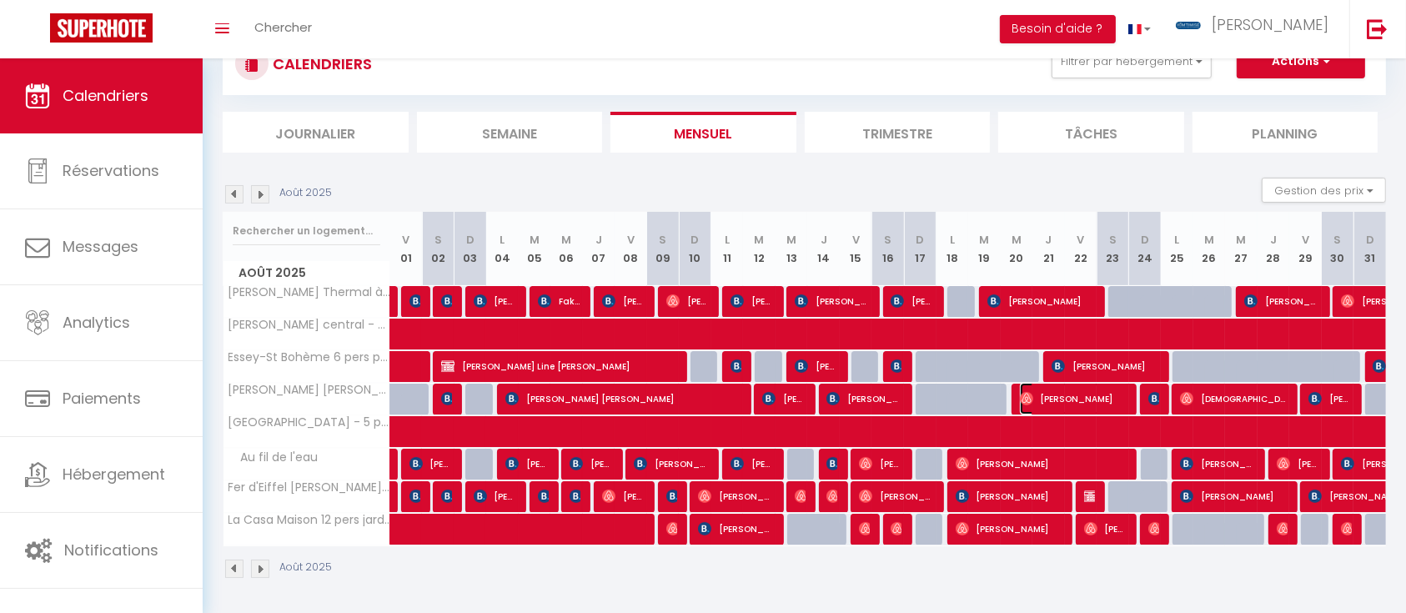
click at [1055, 393] on span "[PERSON_NAME]" at bounding box center [1074, 399] width 108 height 32
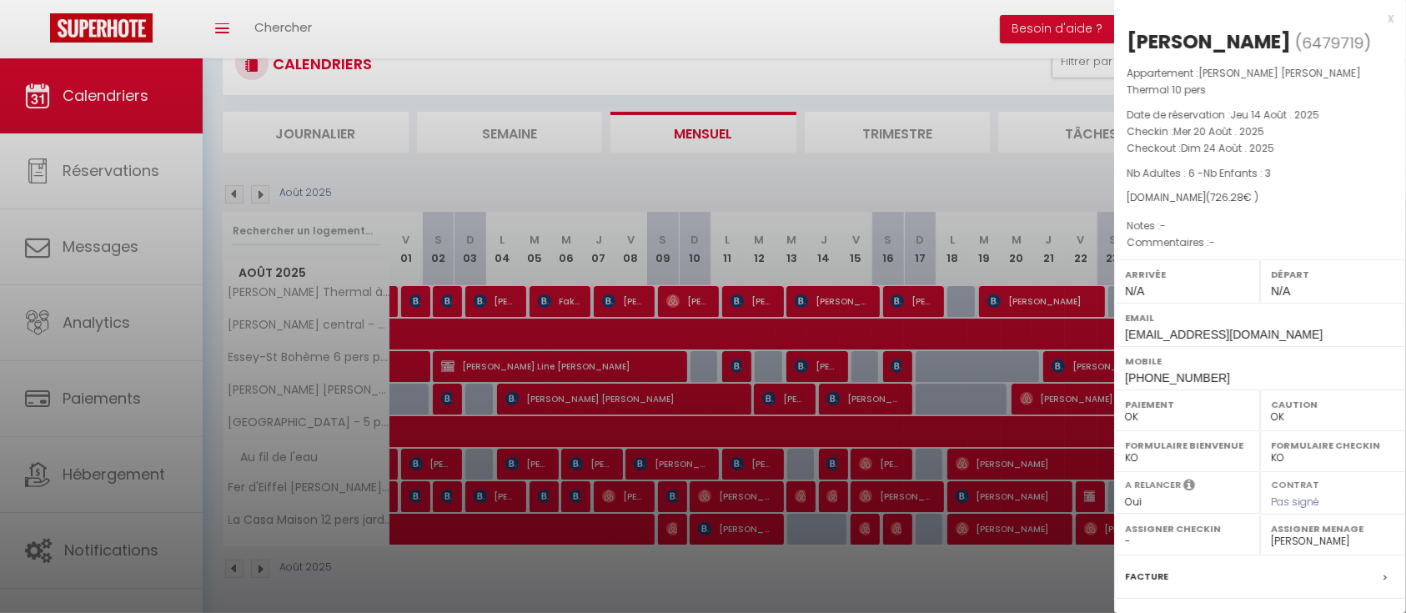
click at [968, 385] on div at bounding box center [703, 306] width 1406 height 613
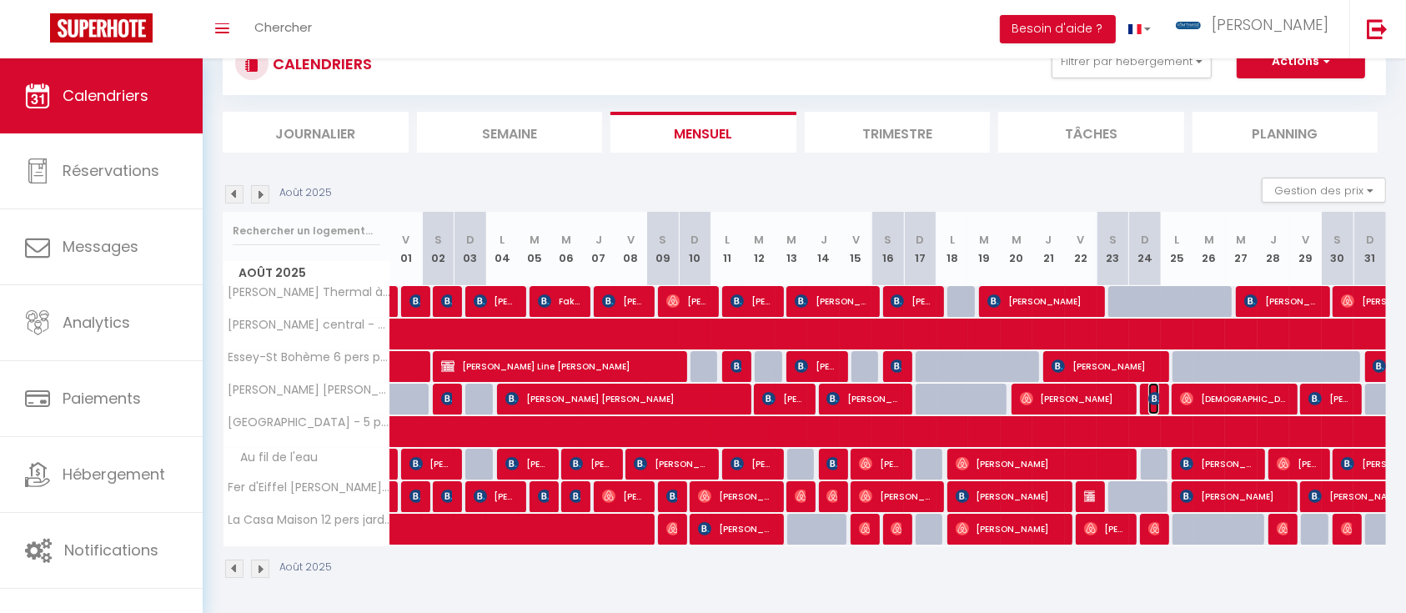
click at [1152, 397] on img at bounding box center [1155, 398] width 13 height 13
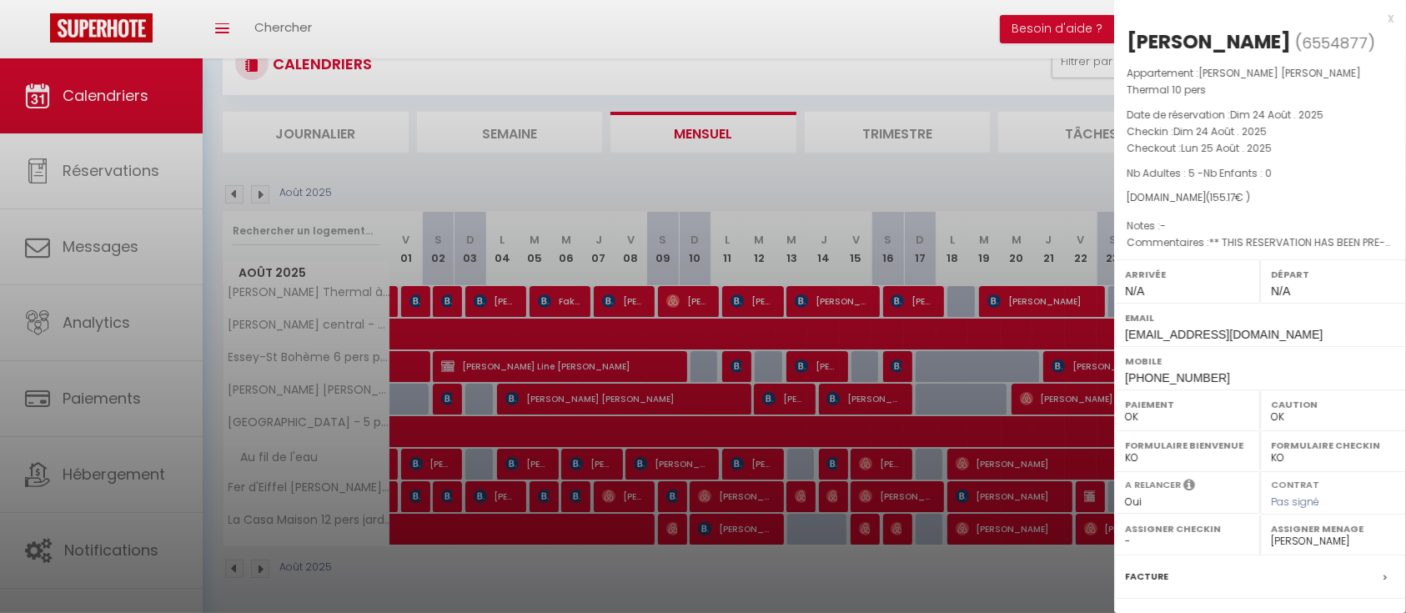
click at [952, 381] on div at bounding box center [703, 306] width 1406 height 613
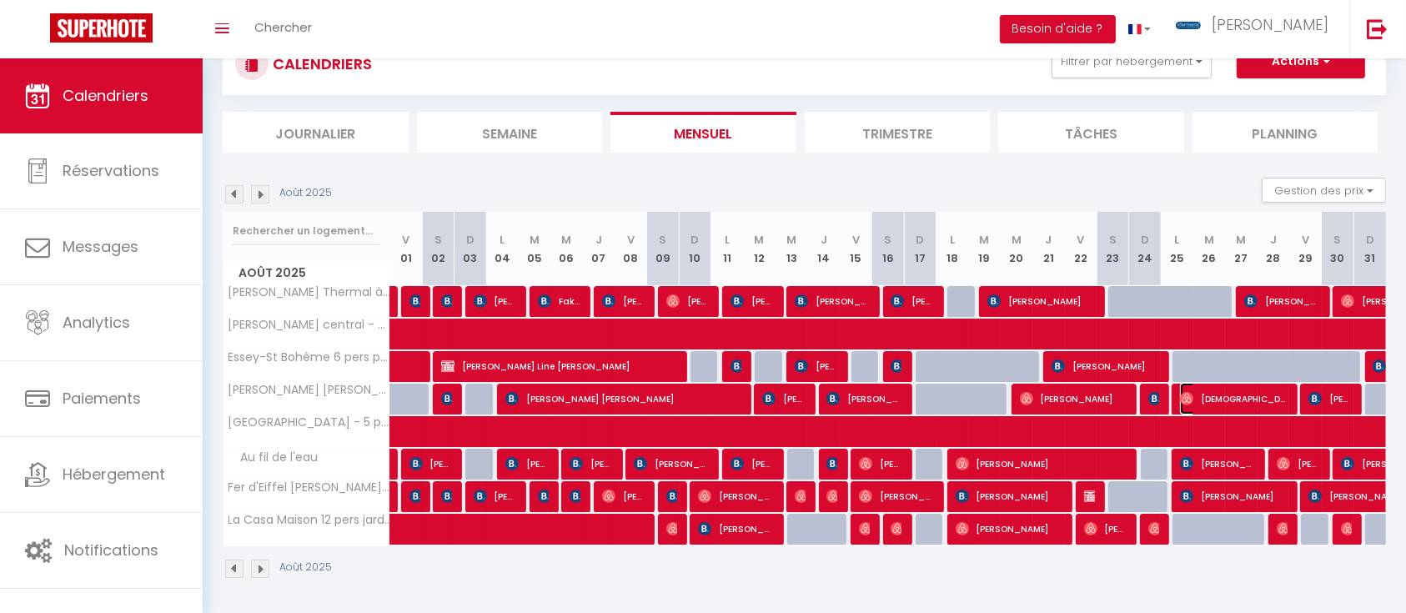
click at [1221, 405] on span "[DEMOGRAPHIC_DATA][PERSON_NAME]" at bounding box center [1234, 399] width 108 height 32
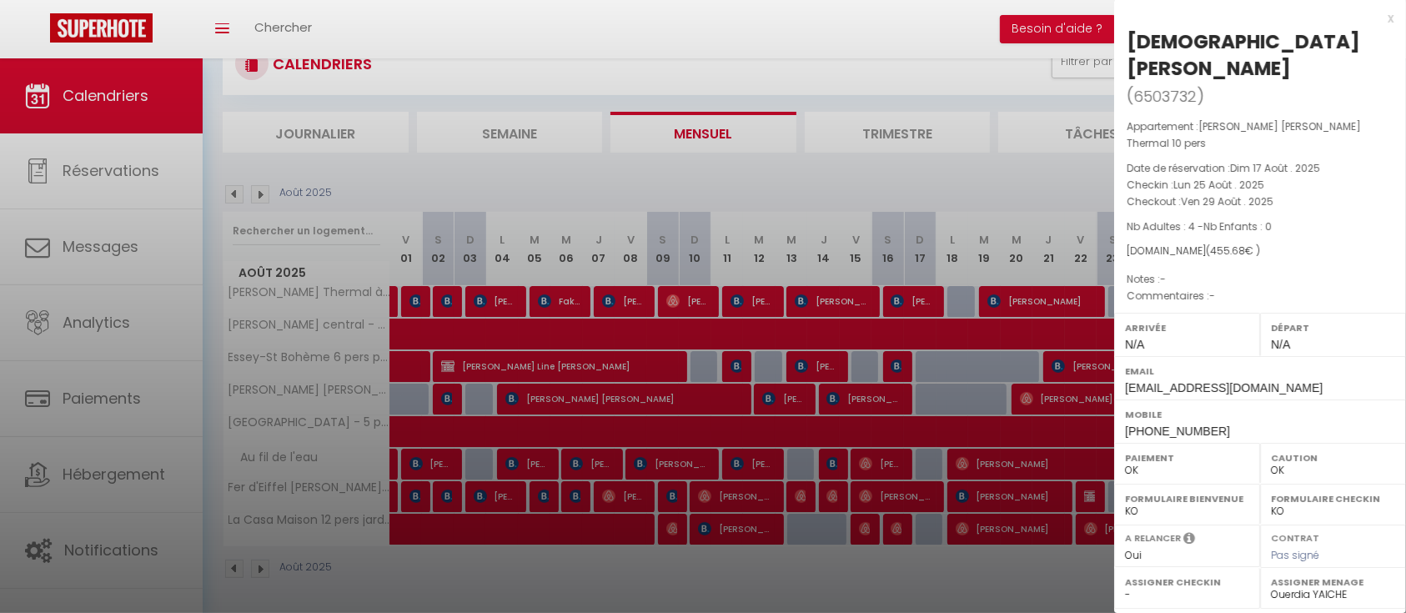
click at [972, 389] on div at bounding box center [703, 306] width 1406 height 613
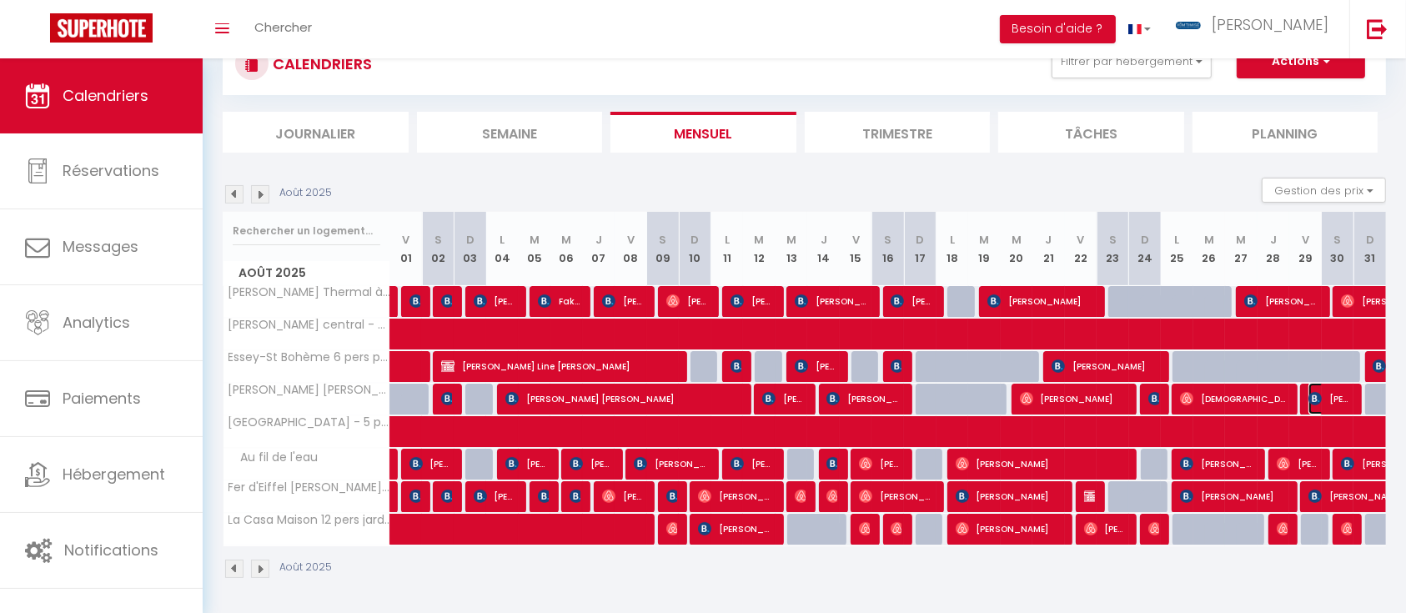
click at [1337, 397] on span "[PERSON_NAME]" at bounding box center [1330, 399] width 43 height 32
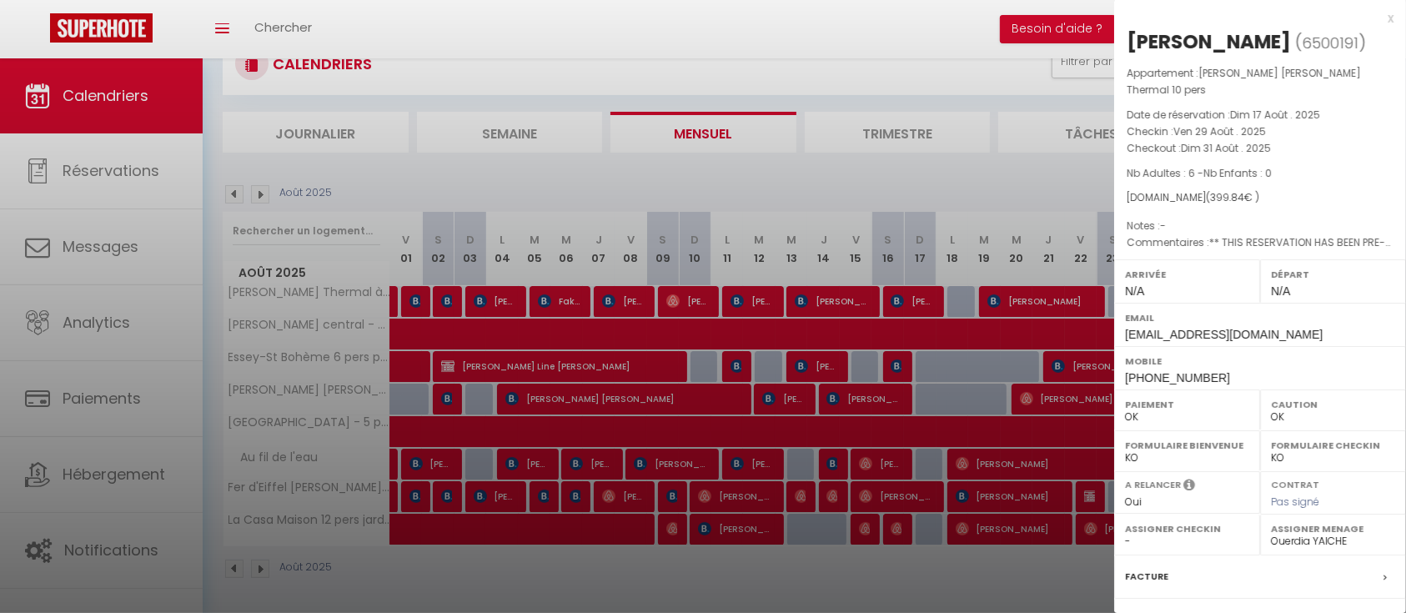
click at [998, 176] on div at bounding box center [703, 306] width 1406 height 613
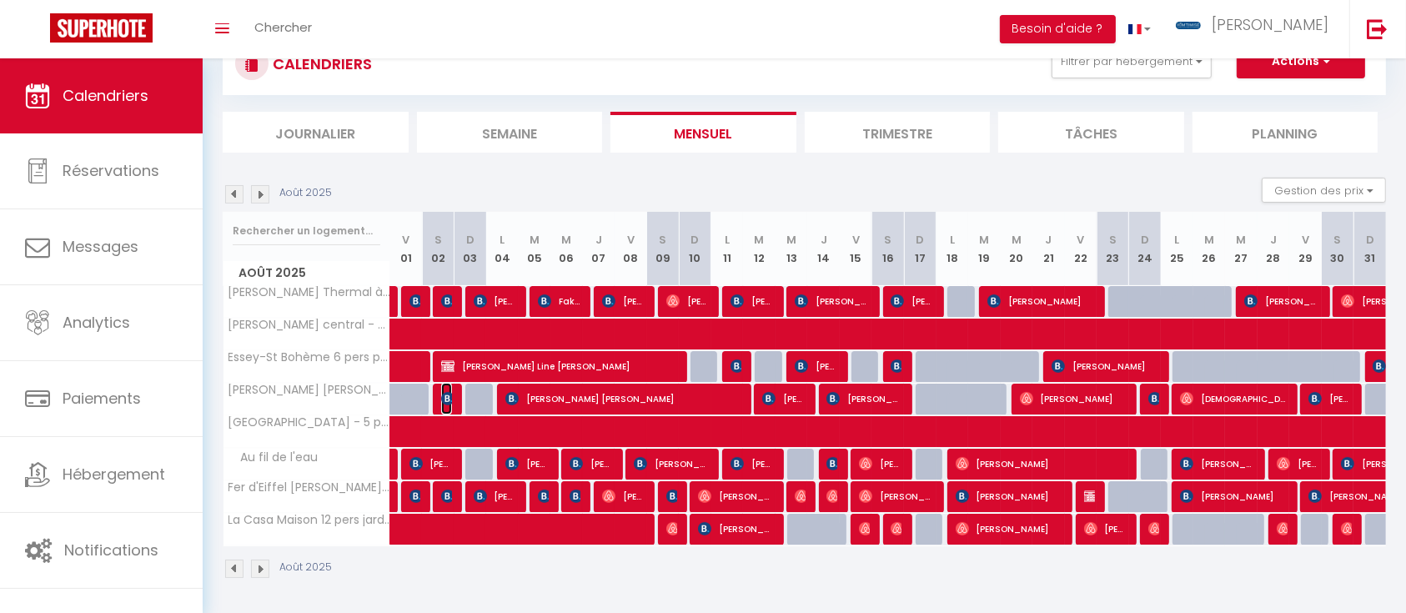
click at [445, 395] on img at bounding box center [447, 398] width 13 height 13
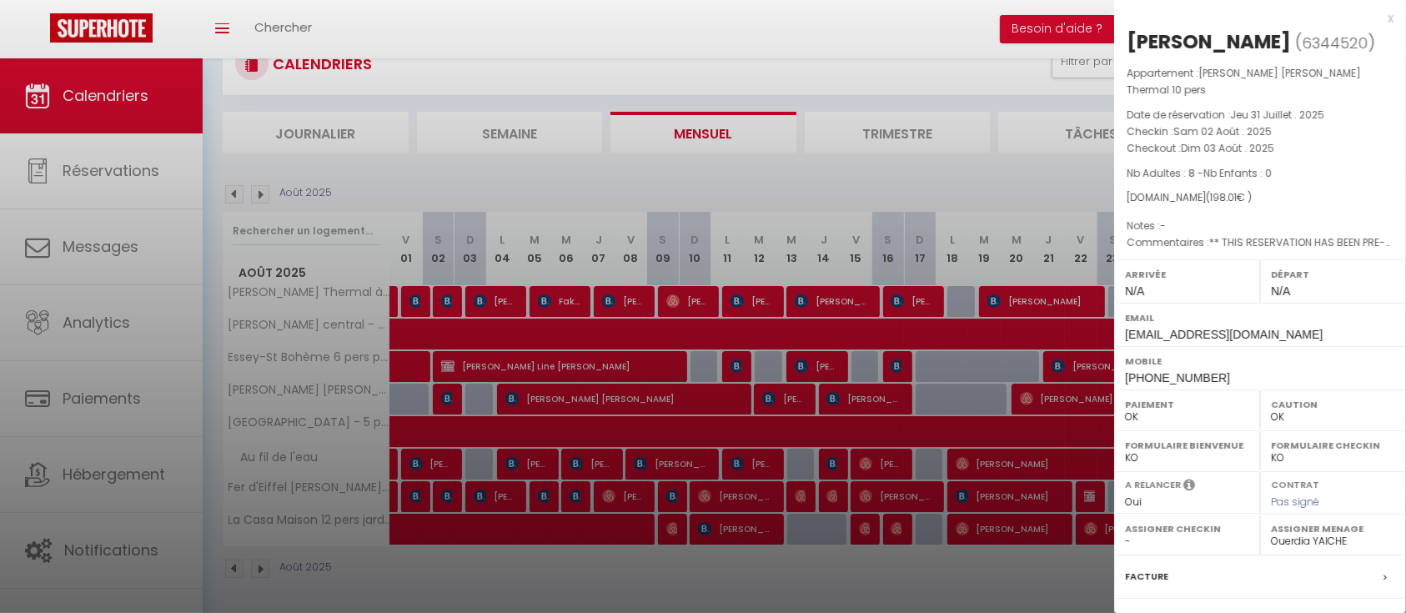
click at [530, 396] on div at bounding box center [703, 306] width 1406 height 613
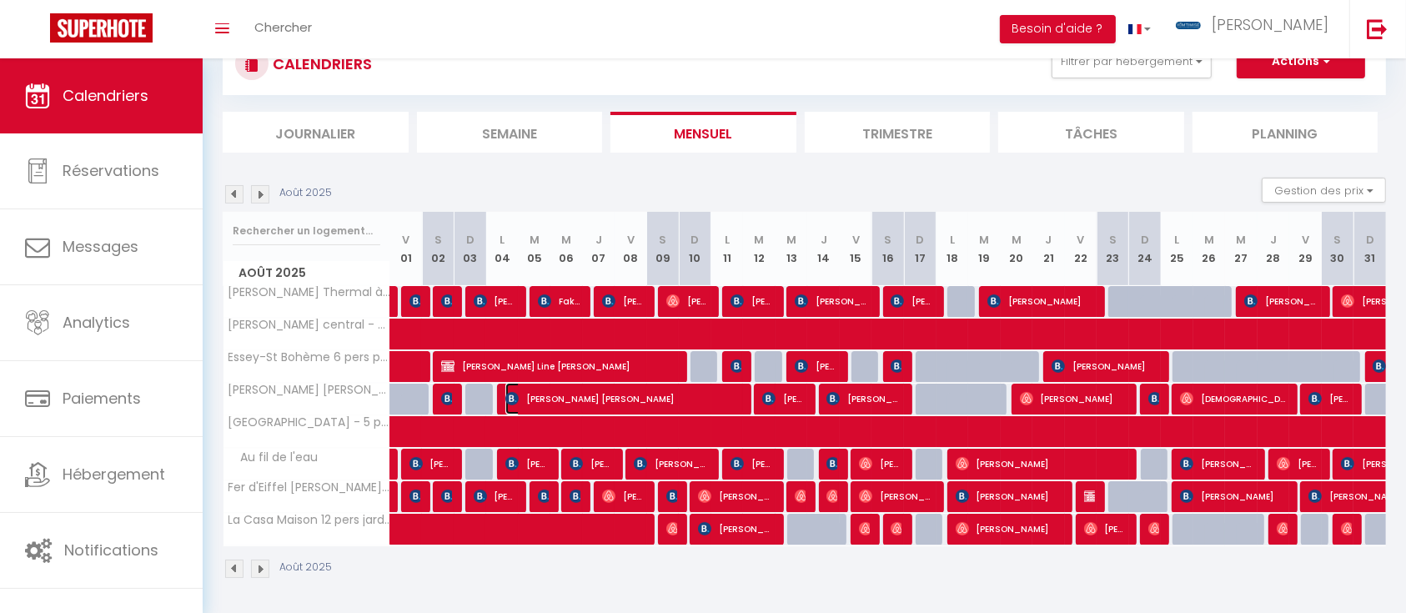
click at [531, 397] on span "[PERSON_NAME] [PERSON_NAME]" at bounding box center [624, 399] width 239 height 32
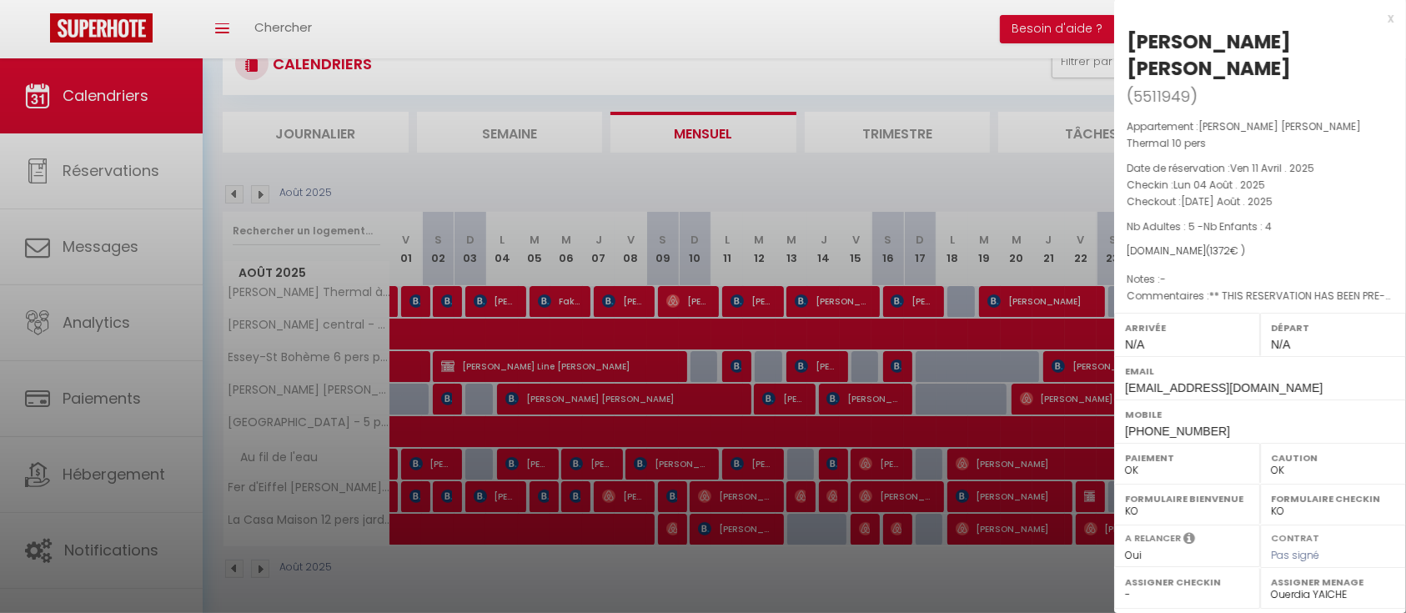
click at [774, 393] on div at bounding box center [703, 306] width 1406 height 613
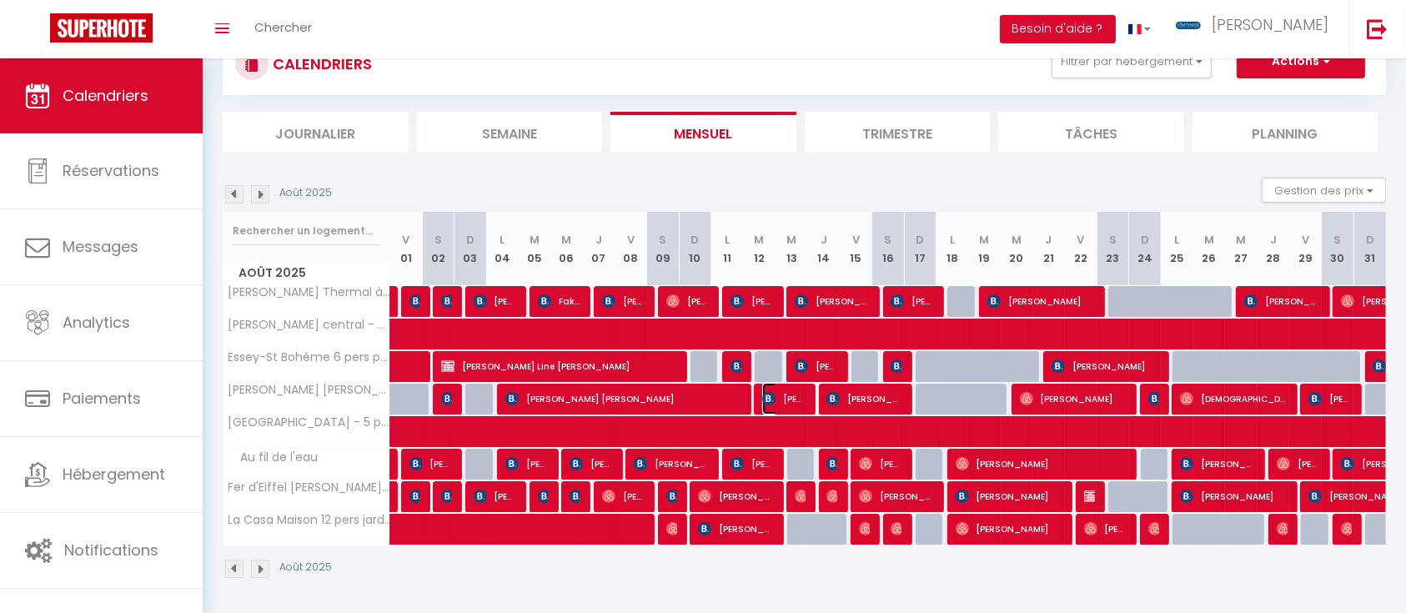
click at [774, 393] on img at bounding box center [768, 398] width 13 height 13
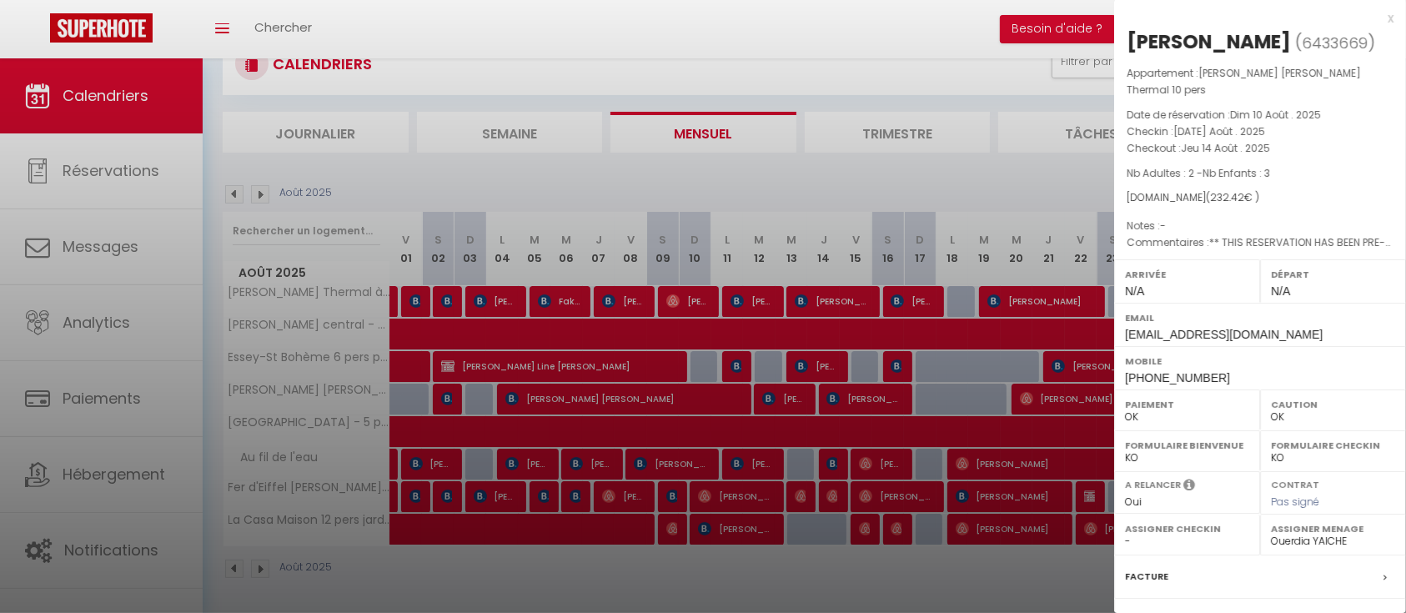
click at [841, 394] on div at bounding box center [703, 306] width 1406 height 613
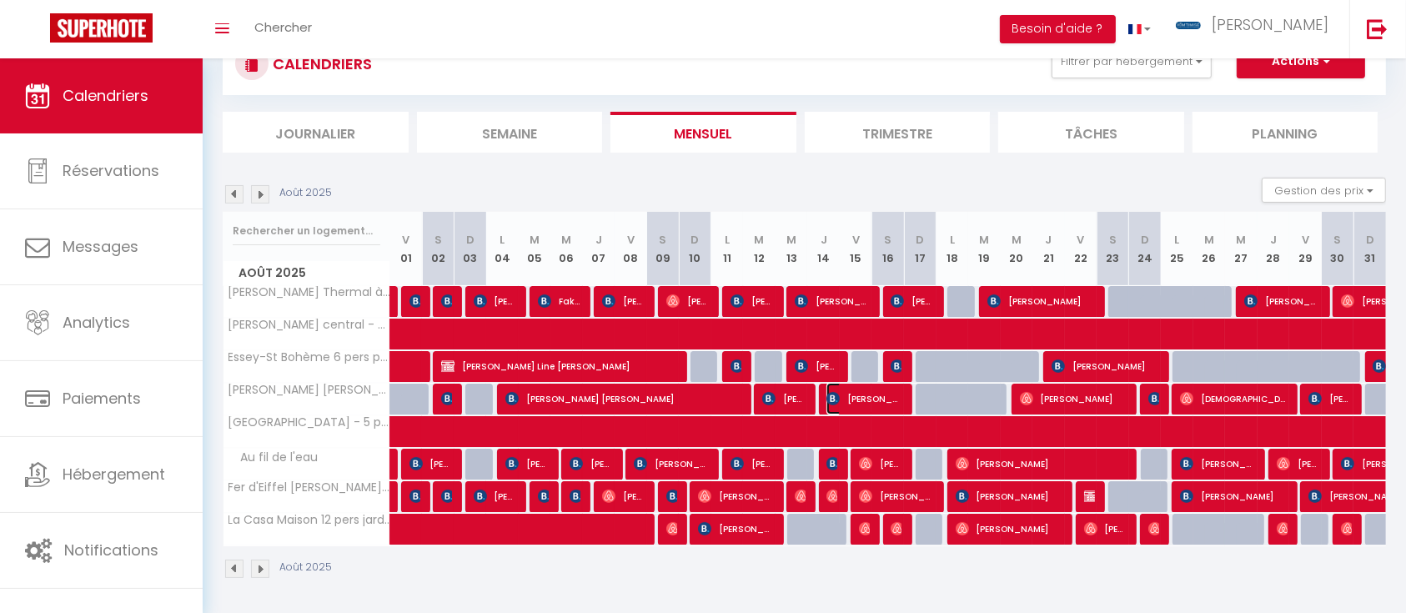
click at [841, 394] on span "[PERSON_NAME]" at bounding box center [865, 399] width 76 height 32
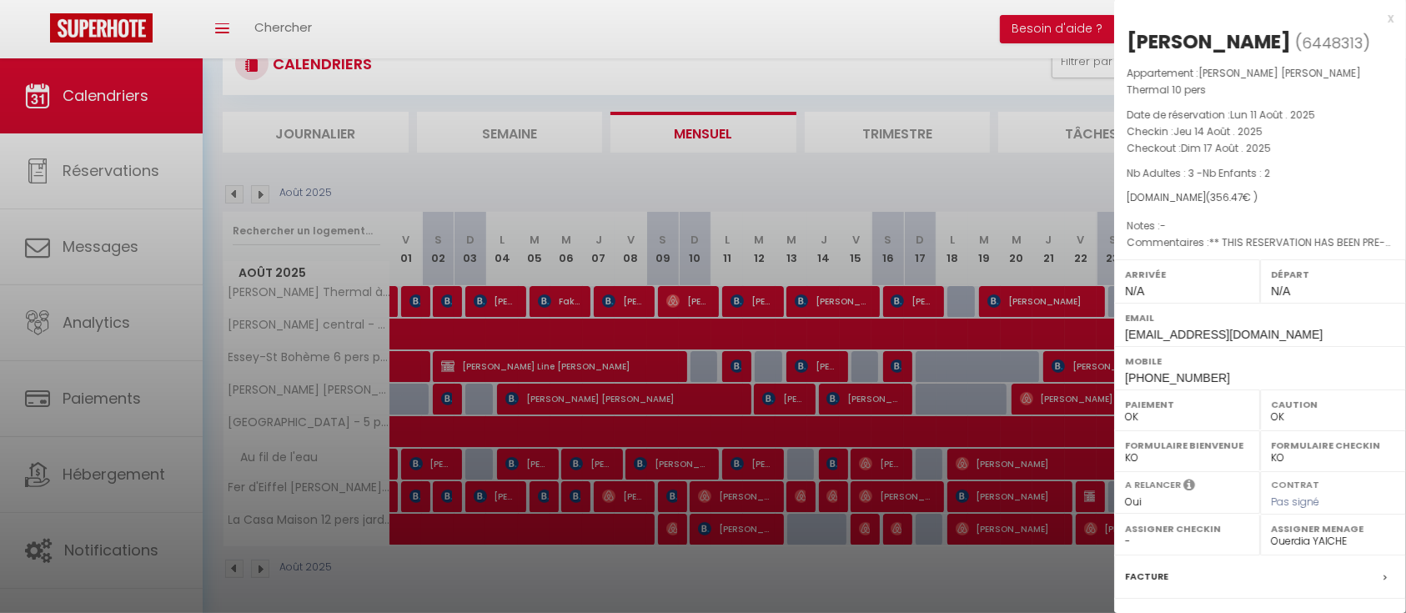
click at [1074, 393] on div at bounding box center [703, 306] width 1406 height 613
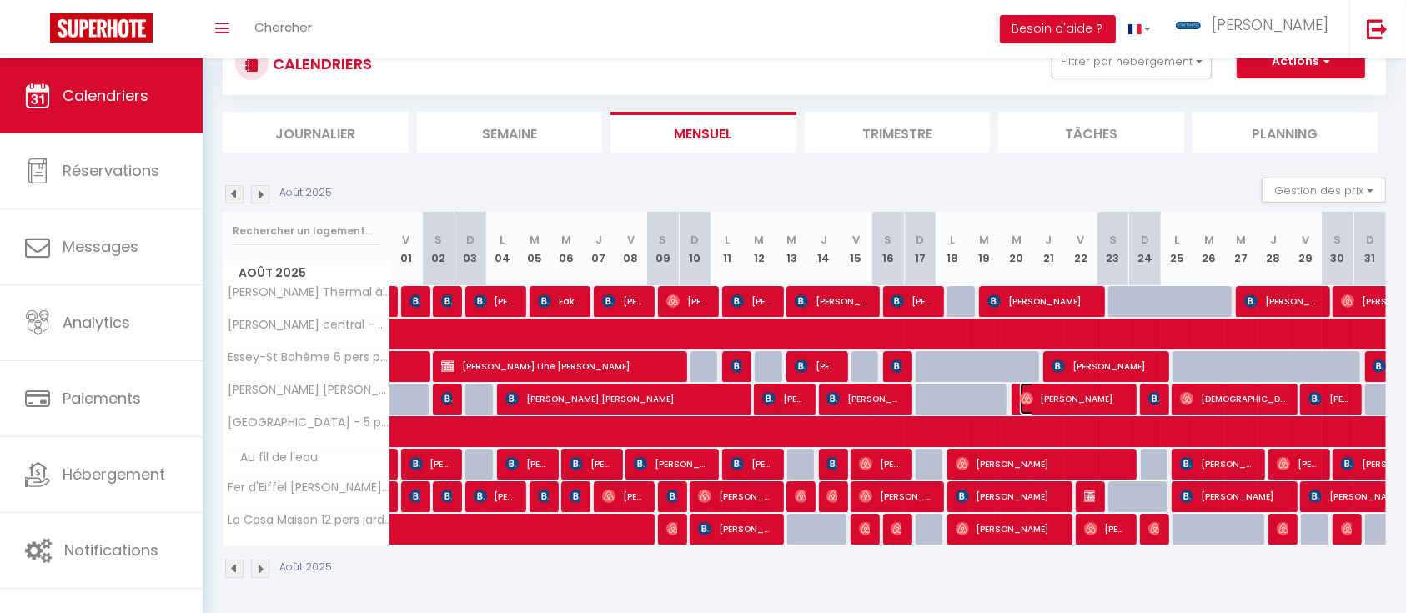
click at [1074, 393] on span "[PERSON_NAME]" at bounding box center [1074, 399] width 108 height 32
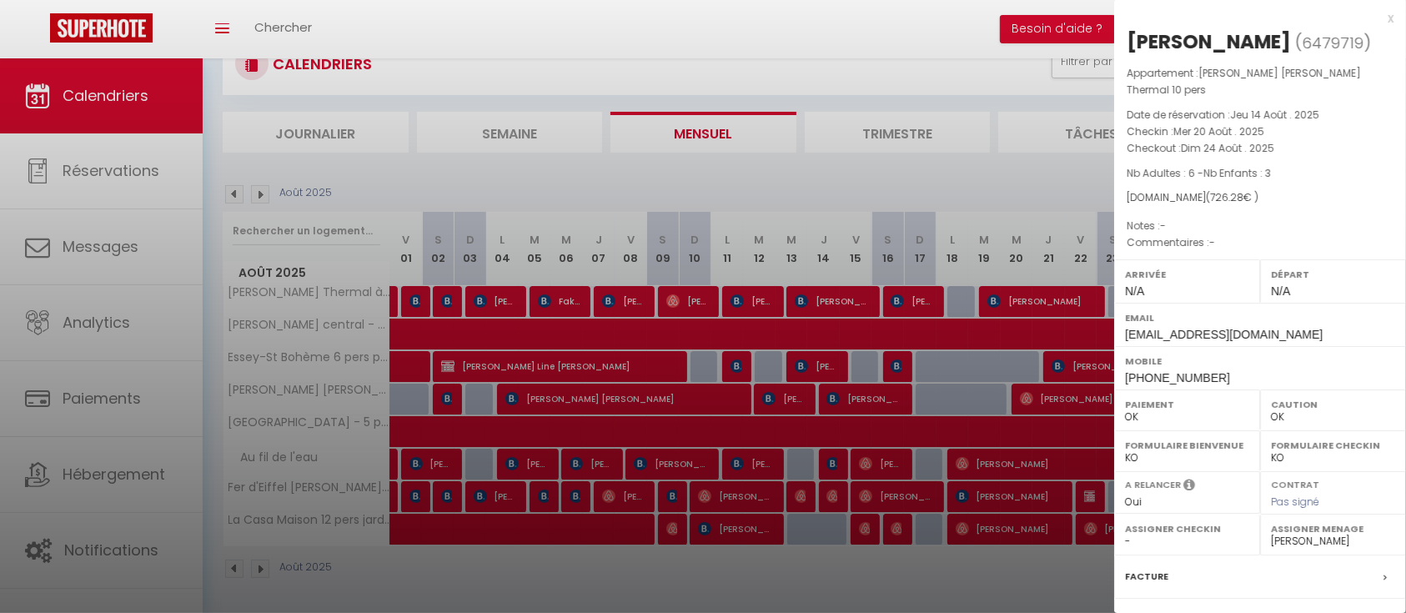
click at [985, 383] on div at bounding box center [703, 306] width 1406 height 613
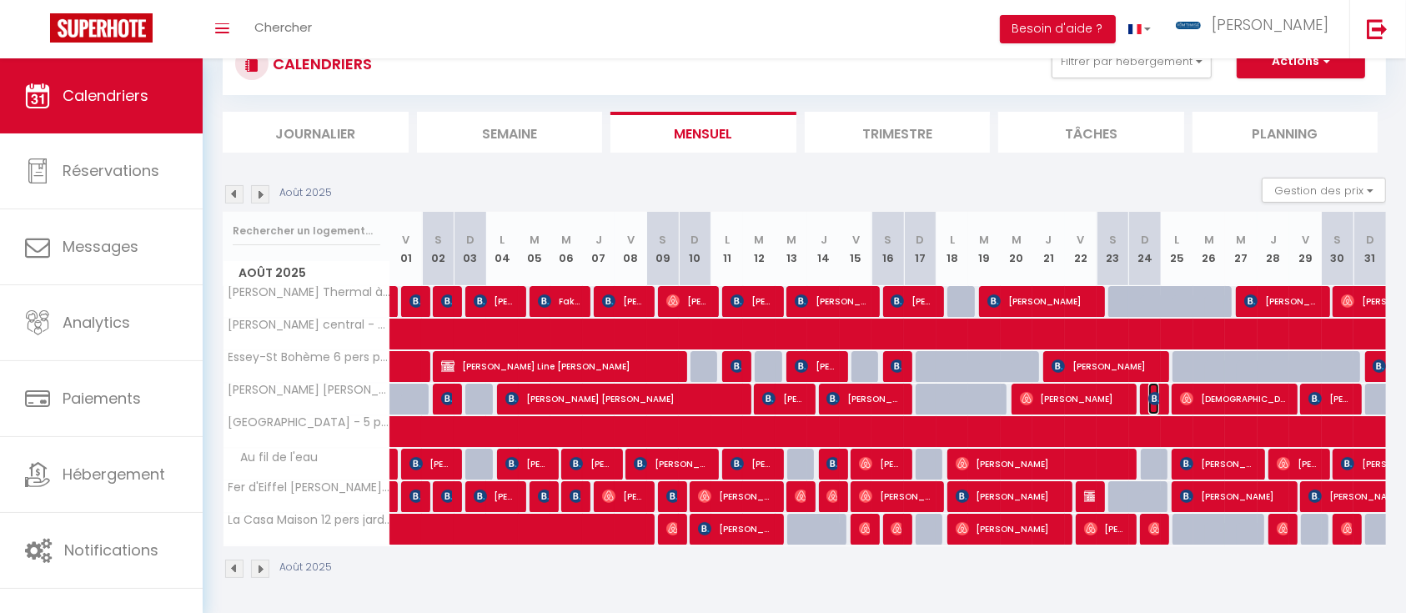
click at [1149, 392] on img at bounding box center [1155, 398] width 13 height 13
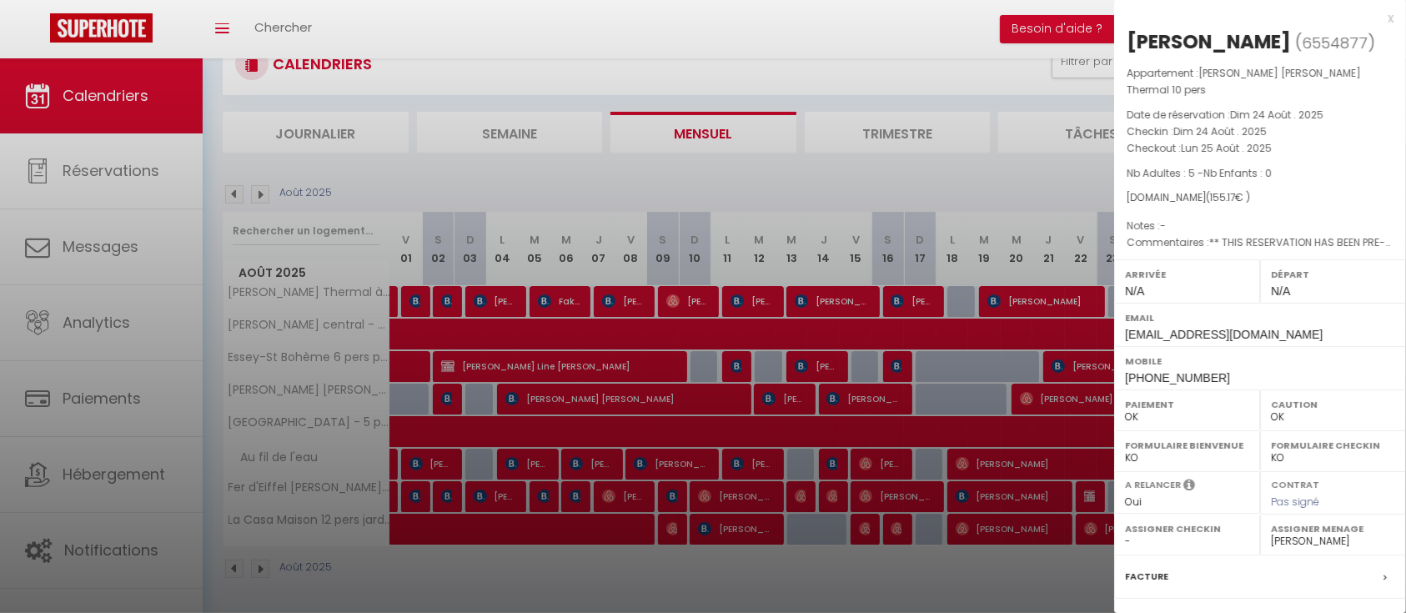
click at [972, 392] on div at bounding box center [703, 306] width 1406 height 613
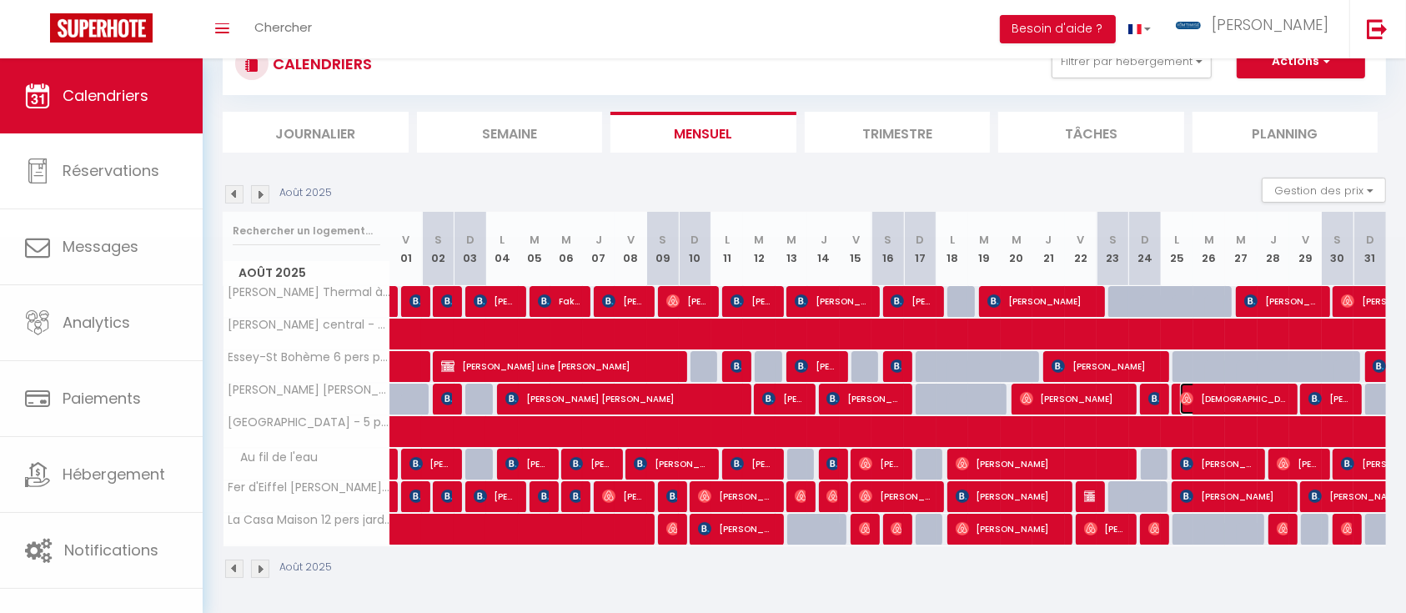
click at [1250, 390] on span "[DEMOGRAPHIC_DATA][PERSON_NAME]" at bounding box center [1234, 399] width 108 height 32
select select "12974"
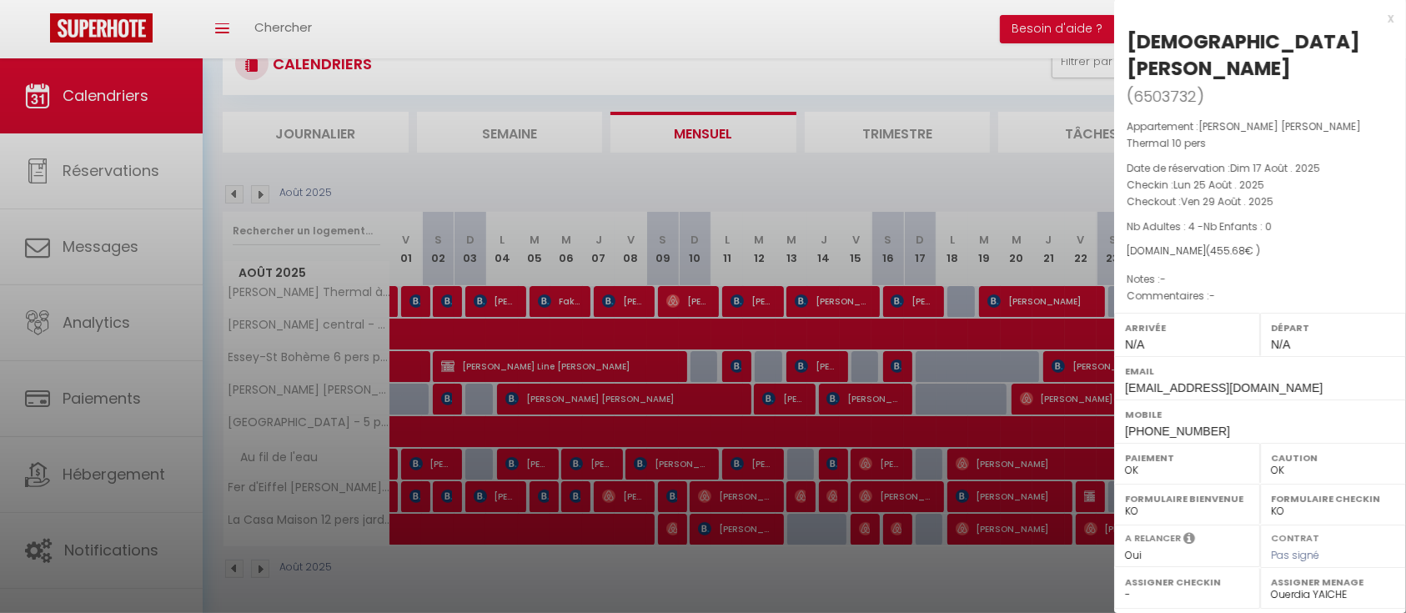
click at [975, 364] on div at bounding box center [703, 306] width 1406 height 613
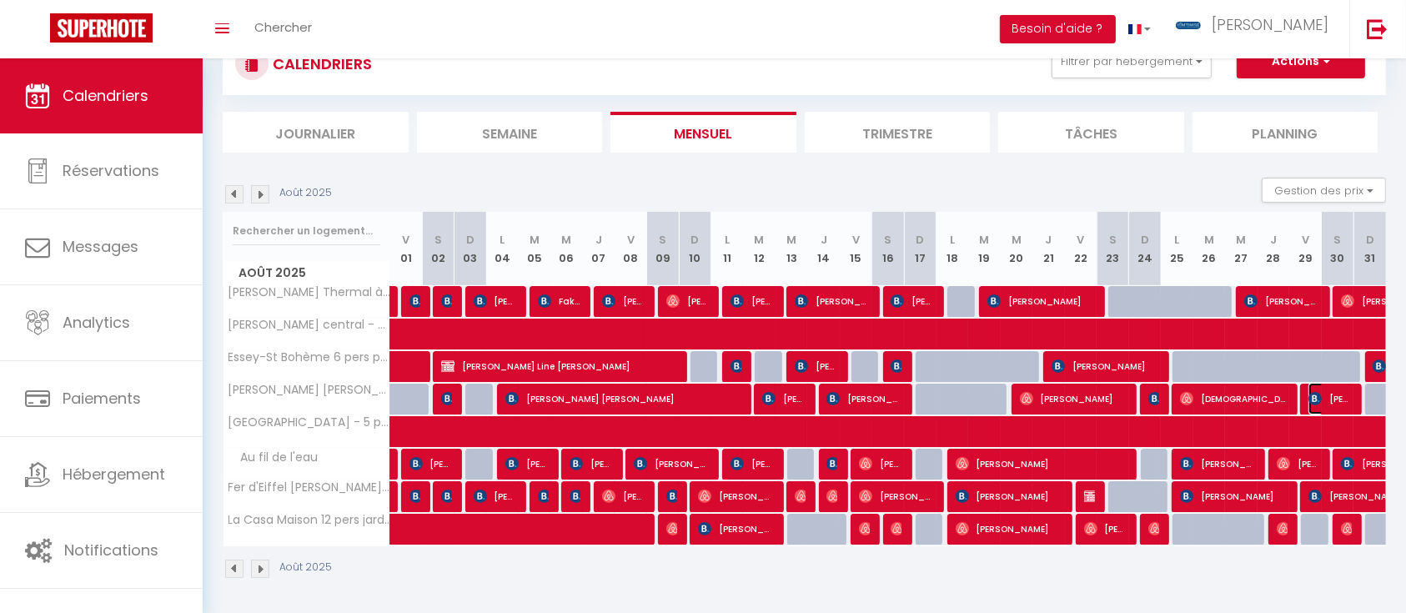
click at [1319, 398] on img at bounding box center [1315, 398] width 13 height 13
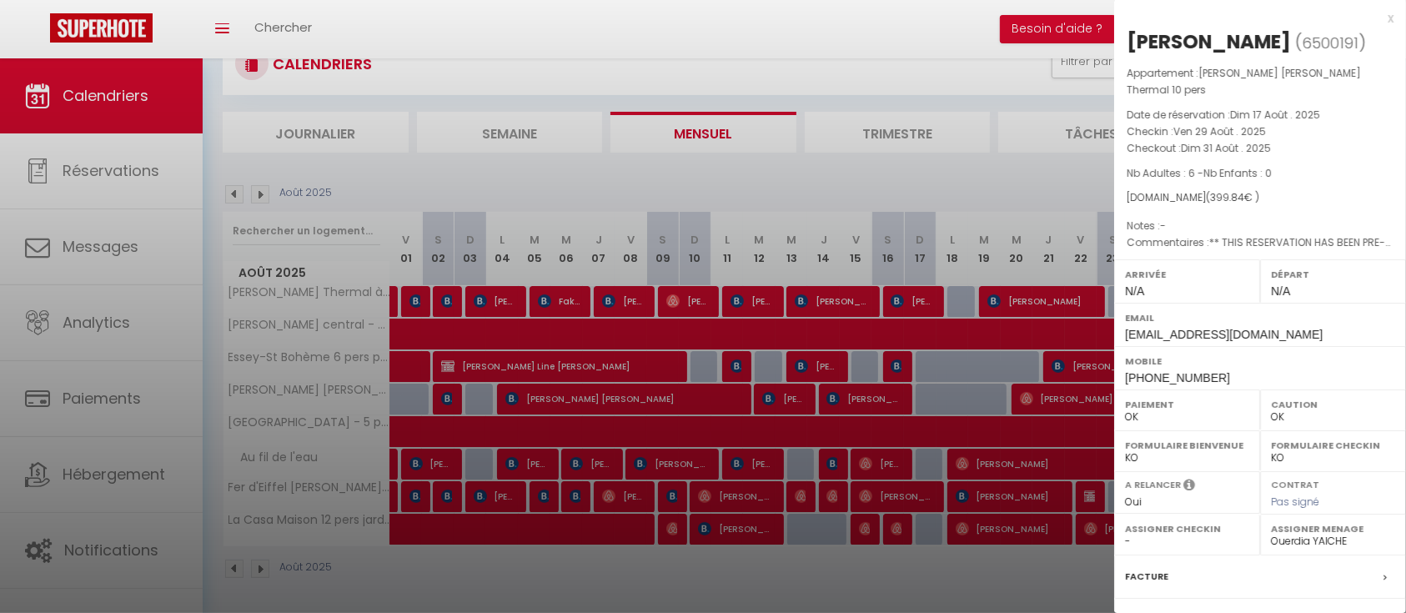
click at [444, 397] on div at bounding box center [703, 306] width 1406 height 613
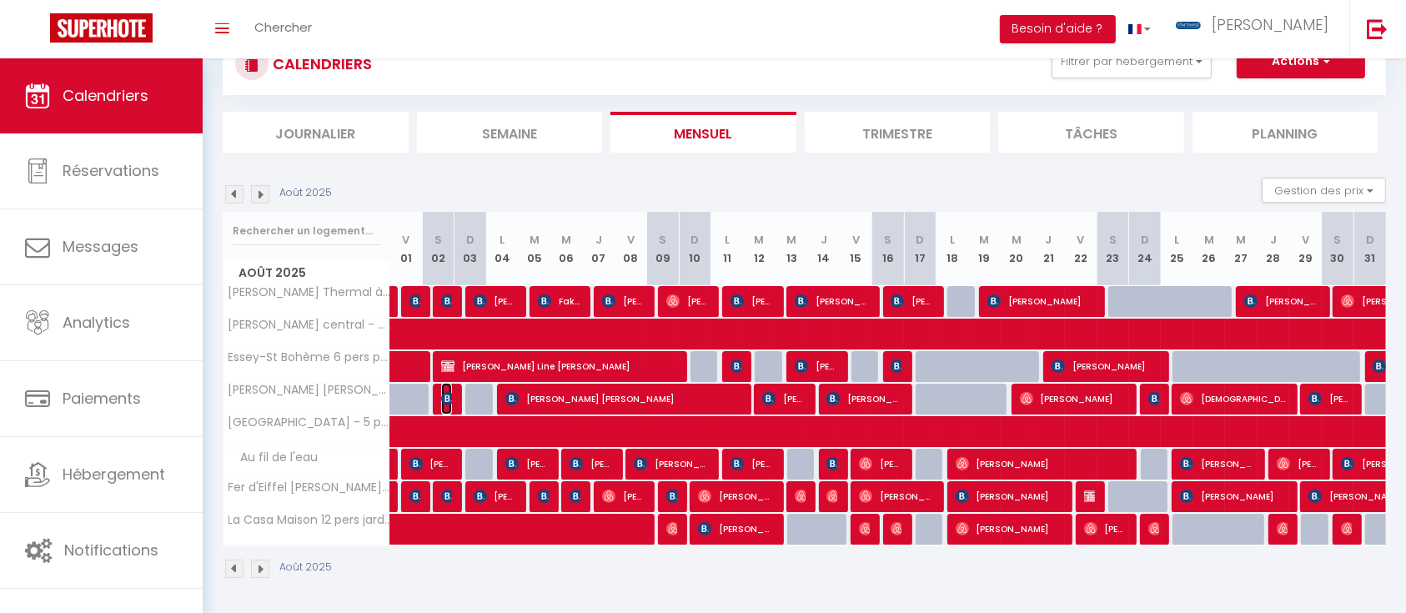
click at [444, 397] on img at bounding box center [447, 398] width 13 height 13
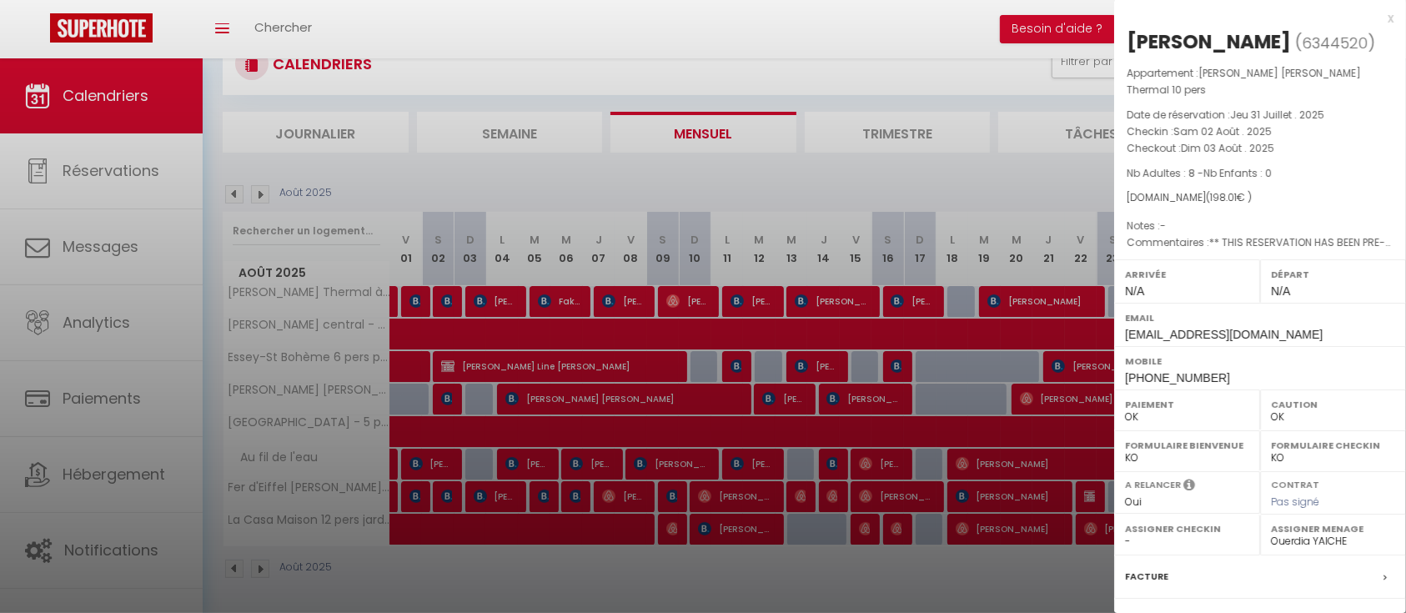
click at [230, 194] on div at bounding box center [703, 306] width 1406 height 613
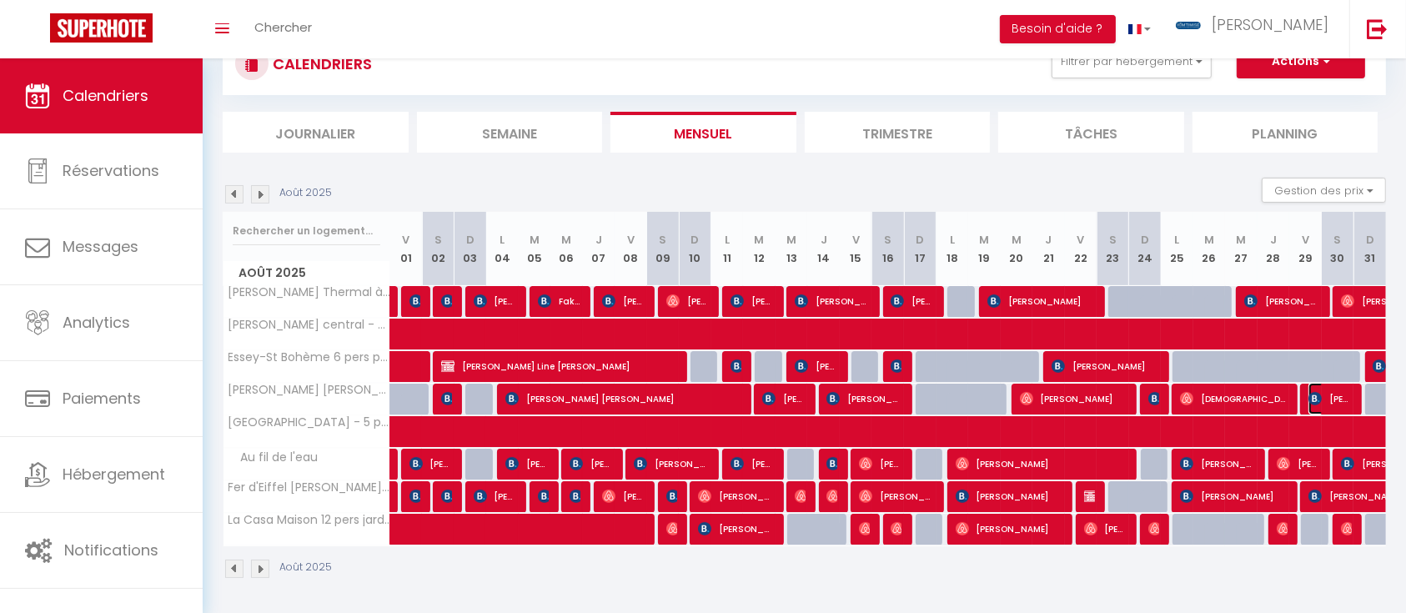
click at [1334, 390] on span "[PERSON_NAME]" at bounding box center [1330, 399] width 43 height 32
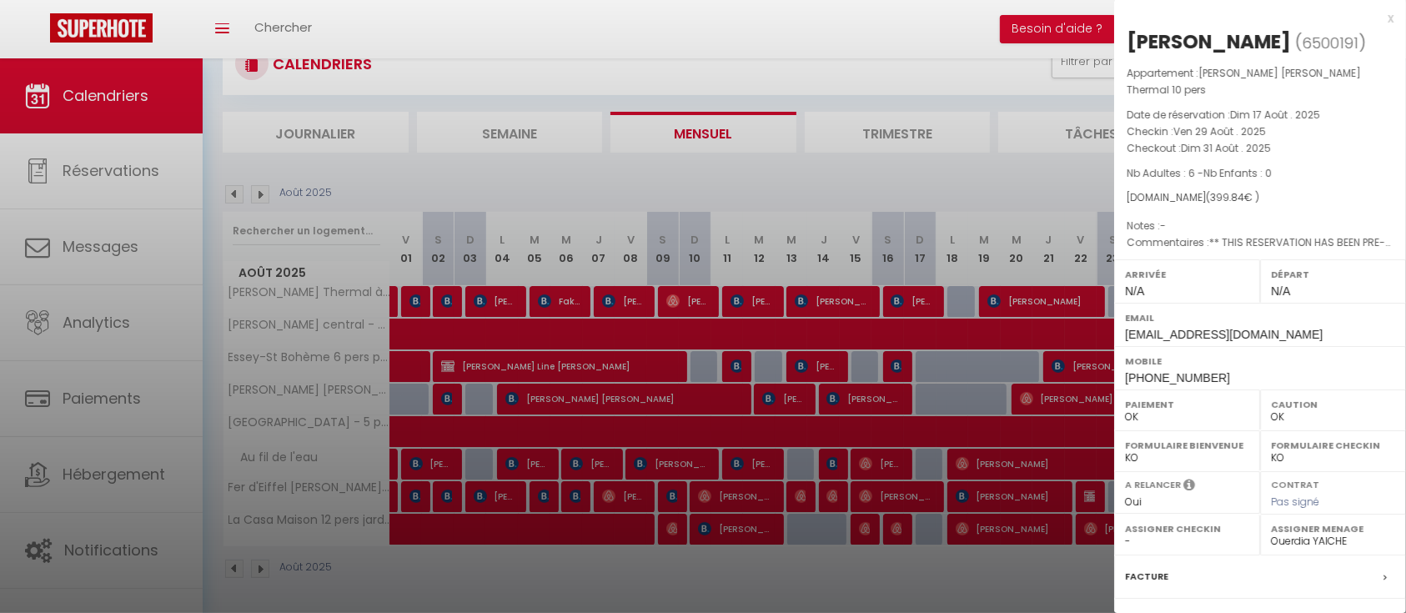
click at [234, 190] on div at bounding box center [703, 306] width 1406 height 613
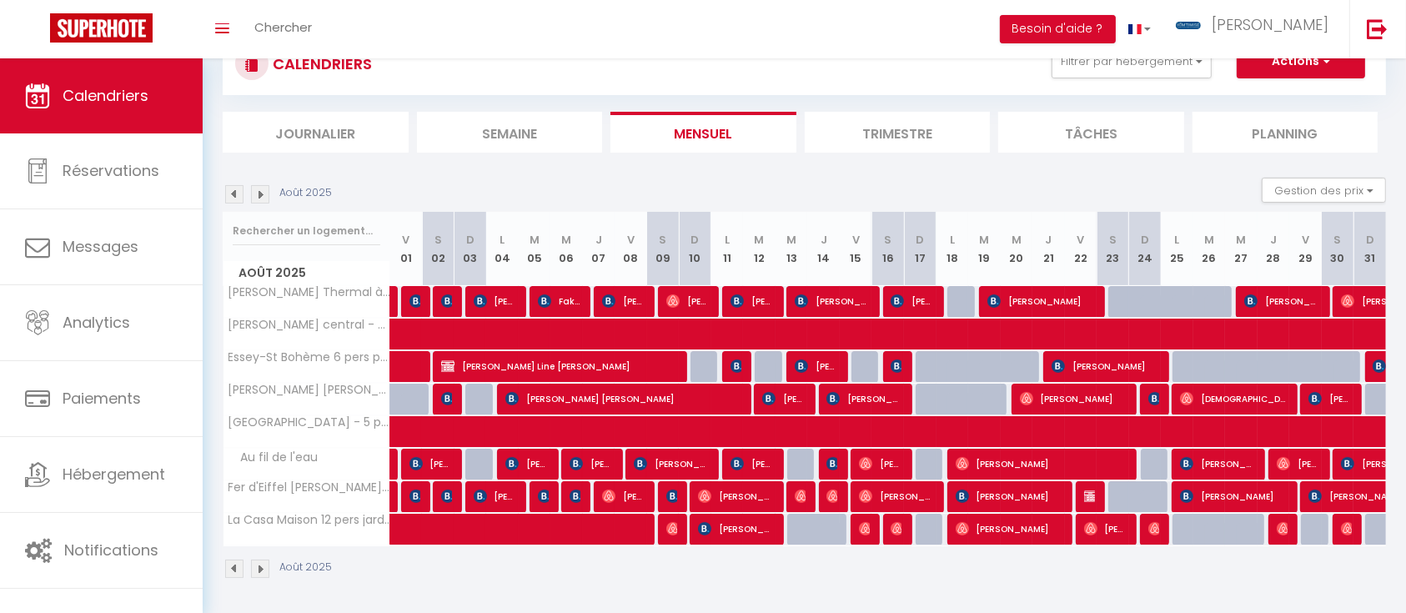
click at [234, 197] on img at bounding box center [234, 194] width 18 height 18
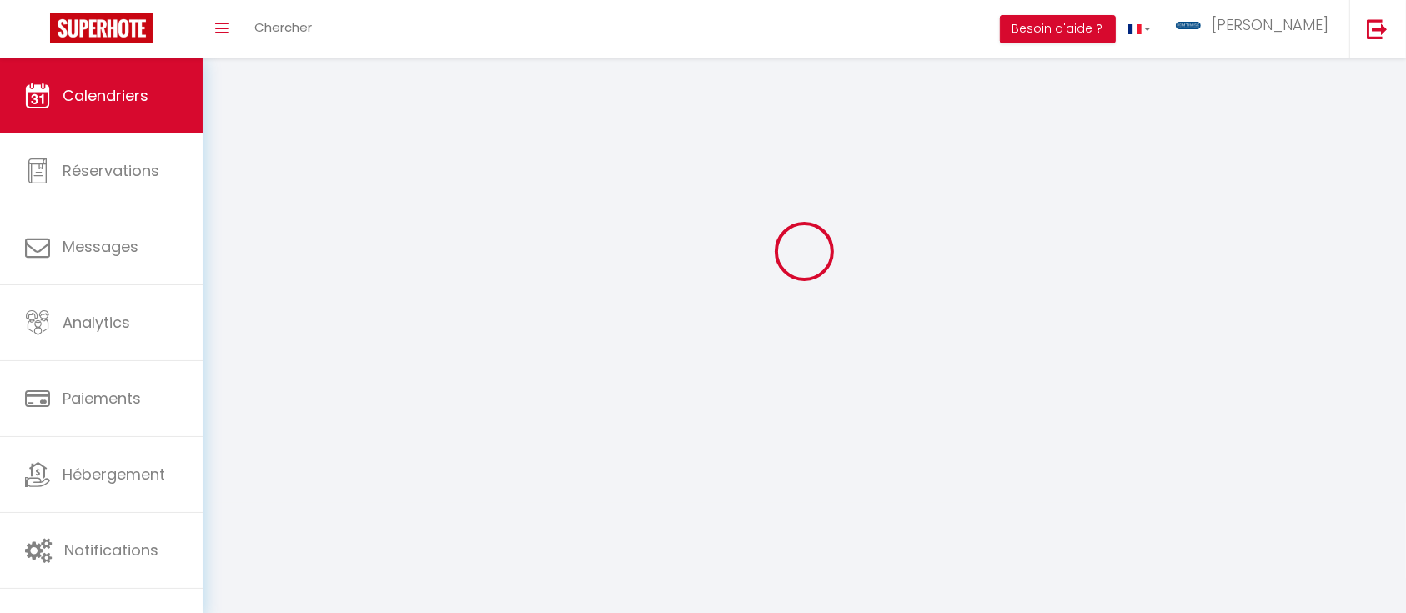
select select "0"
select select "12974"
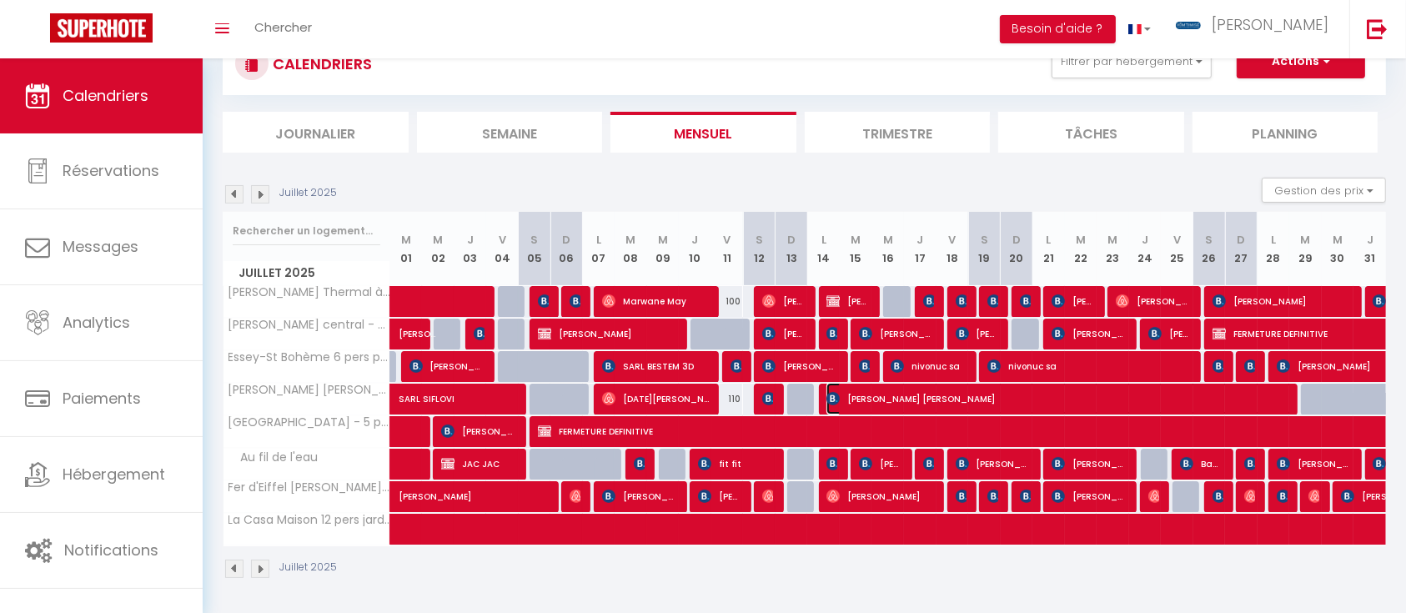
click at [1215, 399] on span "[PERSON_NAME] [PERSON_NAME]" at bounding box center [1060, 399] width 466 height 32
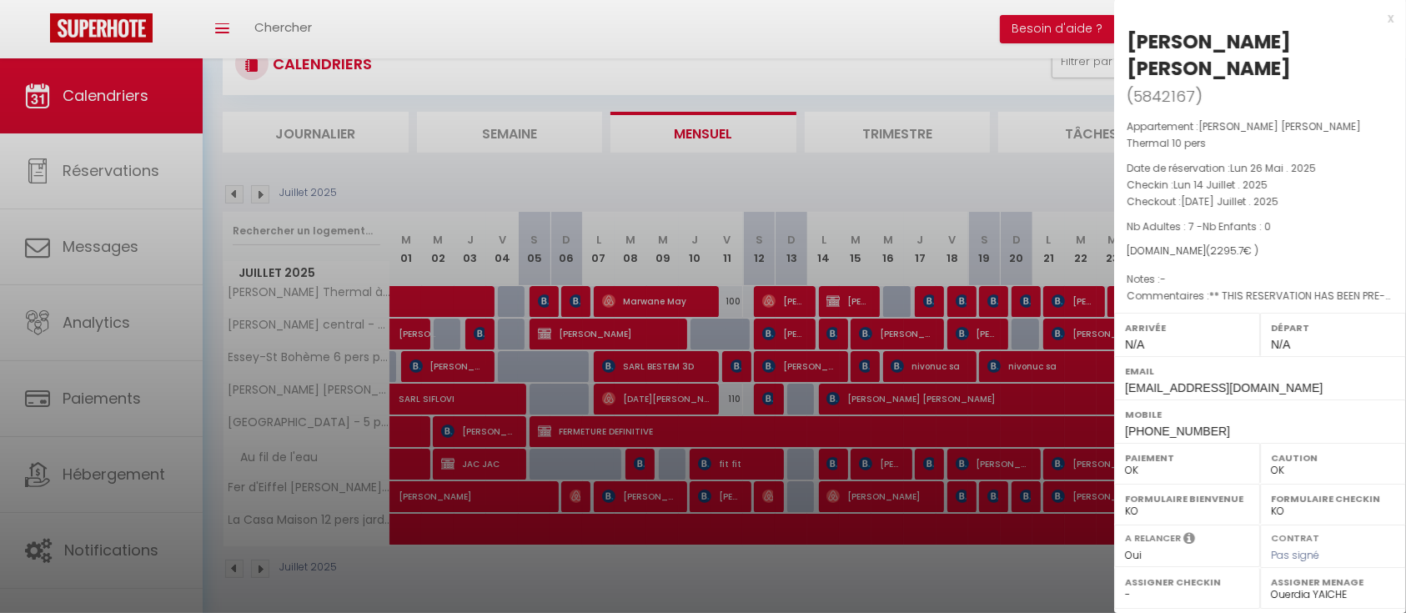
click at [259, 190] on div at bounding box center [703, 306] width 1406 height 613
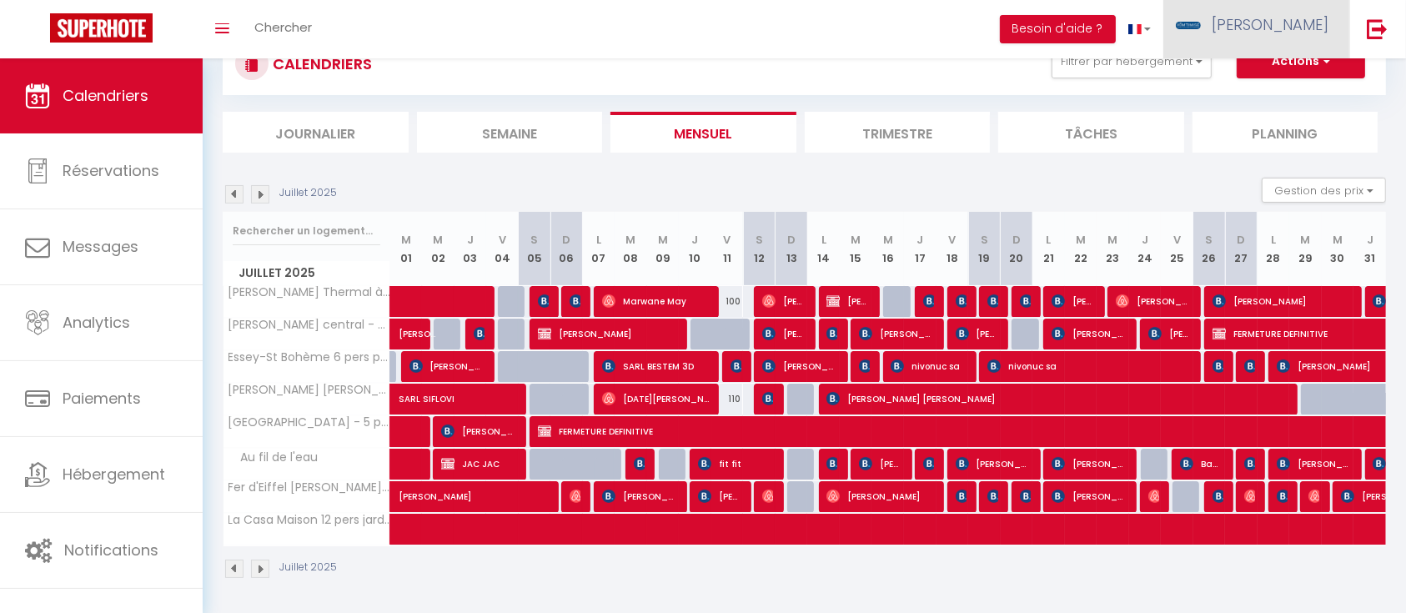
click at [1297, 37] on link "[PERSON_NAME]" at bounding box center [1257, 29] width 186 height 58
click at [1289, 87] on link "Paramètres" at bounding box center [1282, 83] width 123 height 28
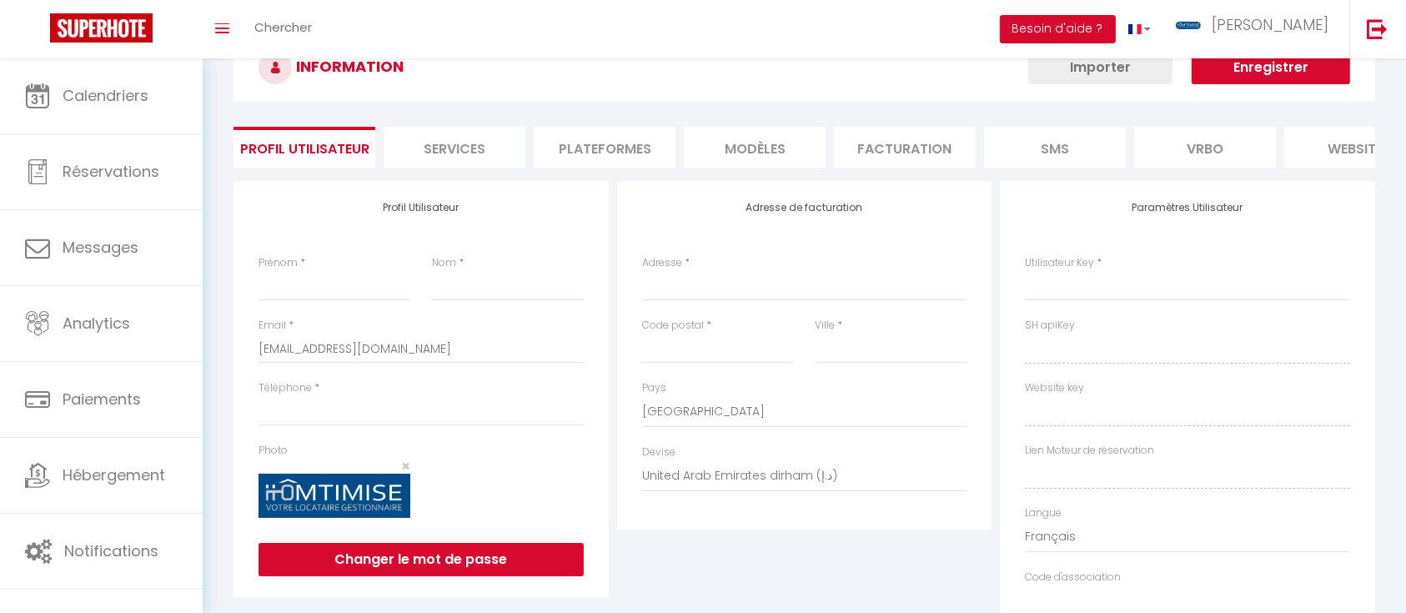
type input "[PERSON_NAME]"
type input "RIOTTE"
type input "0750369112"
type input "[STREET_ADDRESS]"
type input "54510"
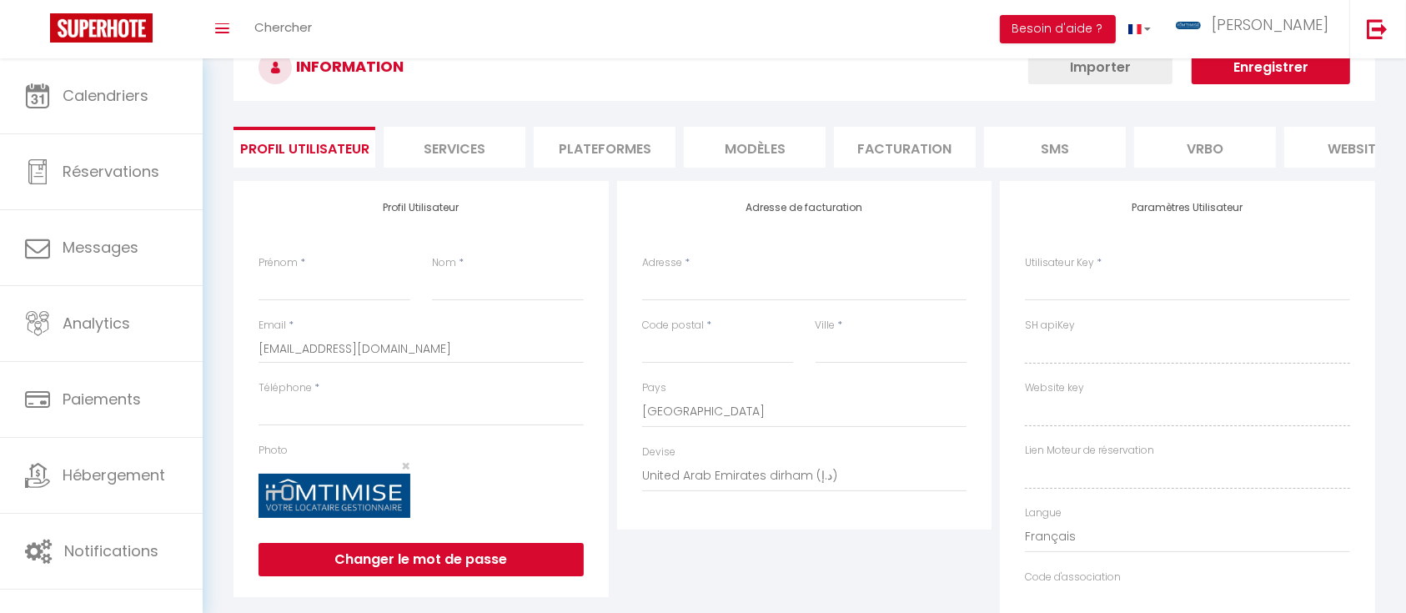
type input "Tomblaine"
select select "1"
select select "28"
type input "86IYOksloMCsvW0njraBImHGy"
type input "T6oASALjOH8jEWweR20fSecIt"
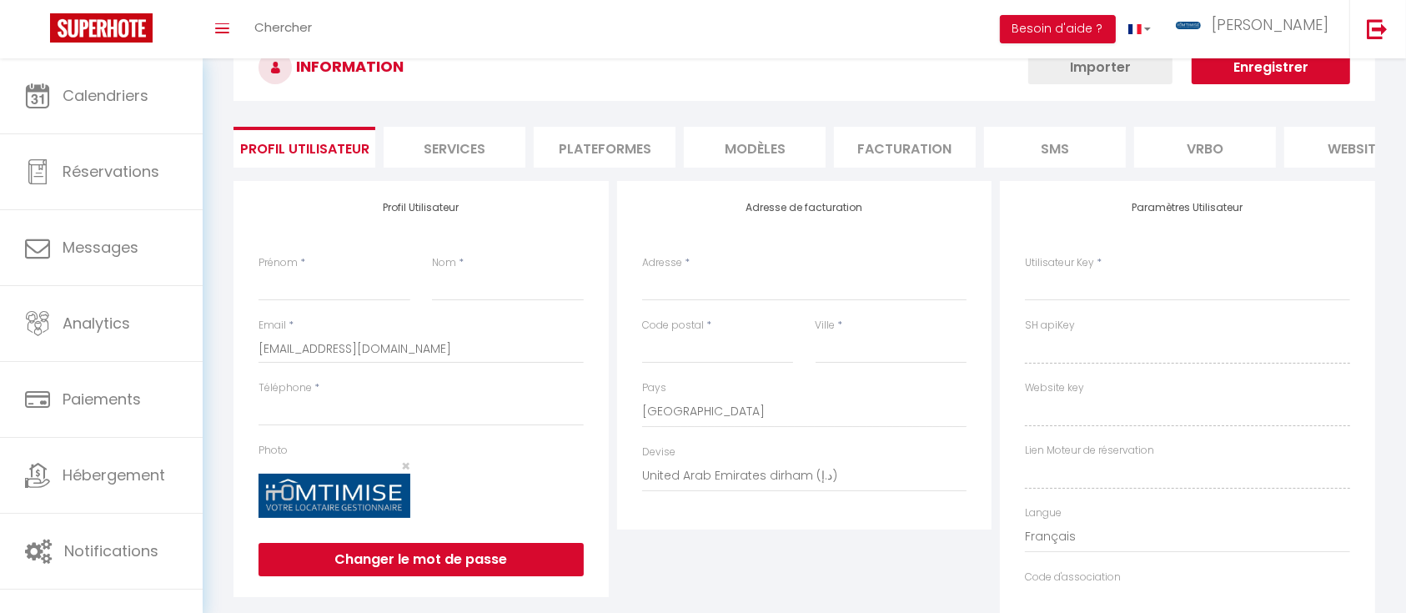
type input "[URL][DOMAIN_NAME]"
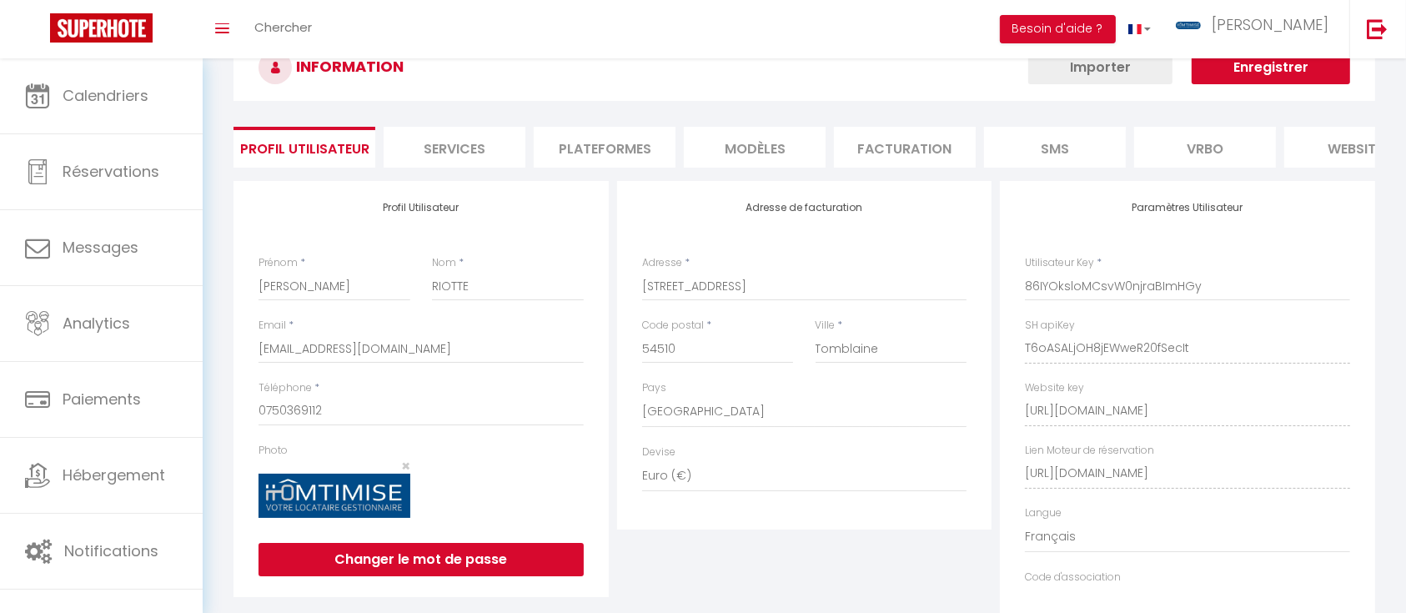
select select "fr"
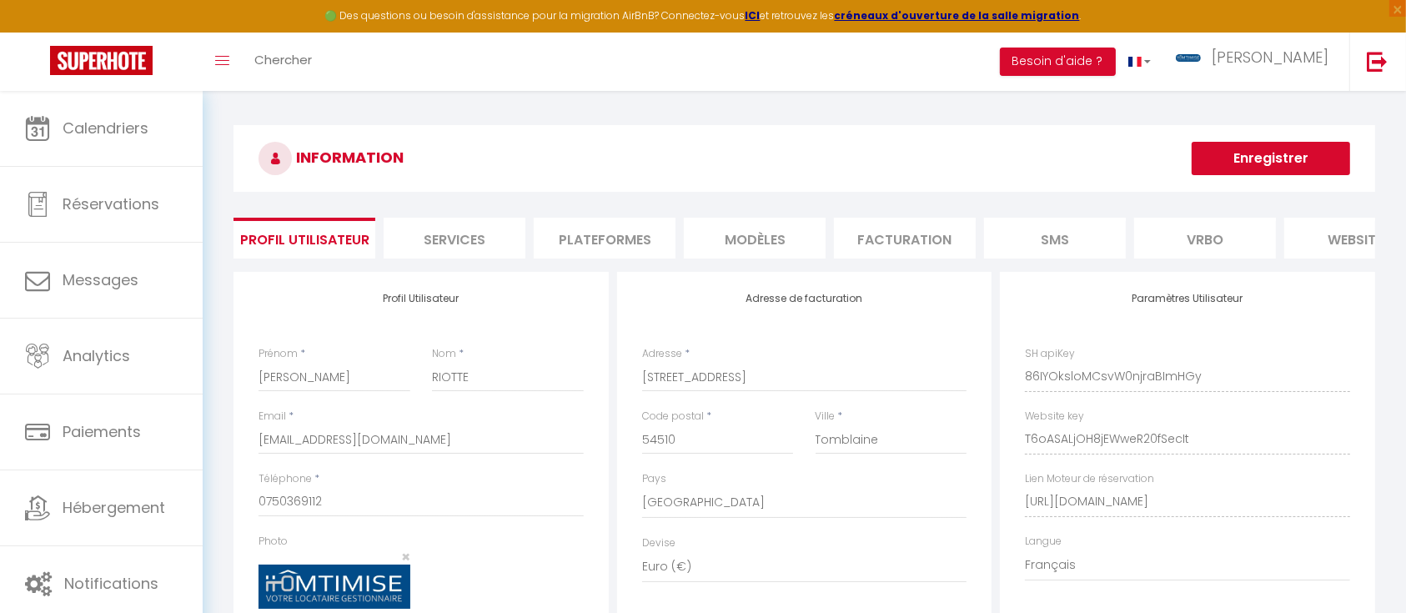
click at [460, 234] on li "Services" at bounding box center [455, 238] width 142 height 41
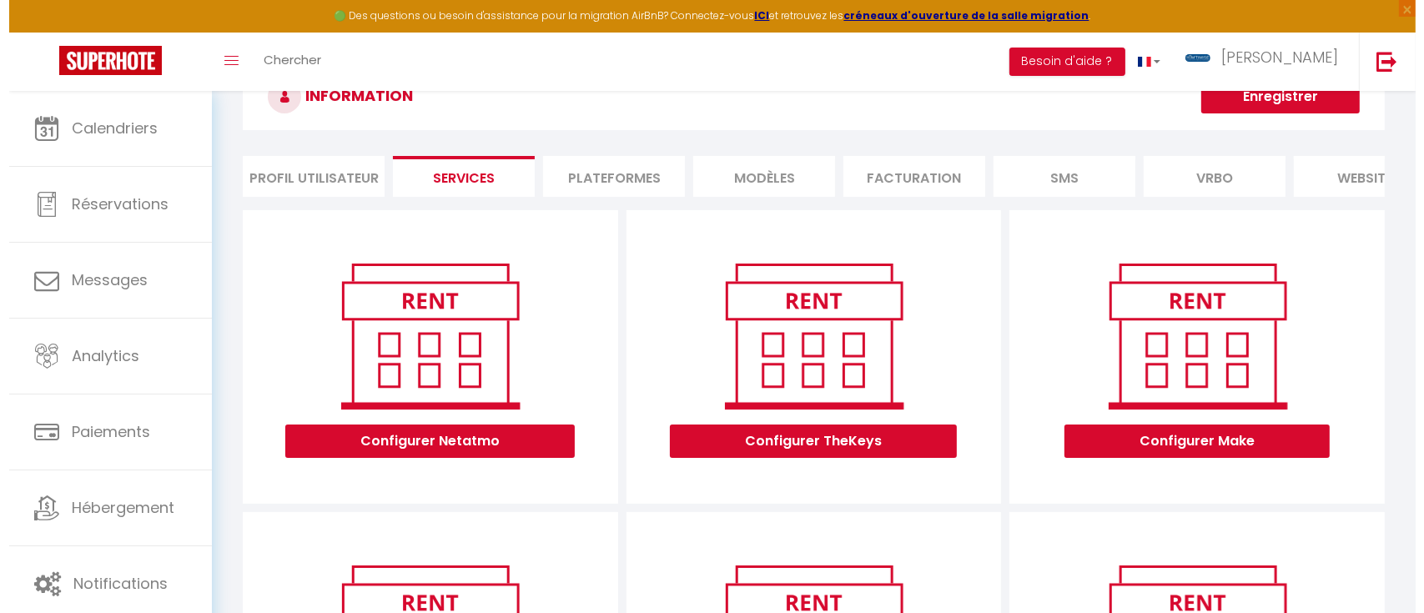
scroll to position [111, 0]
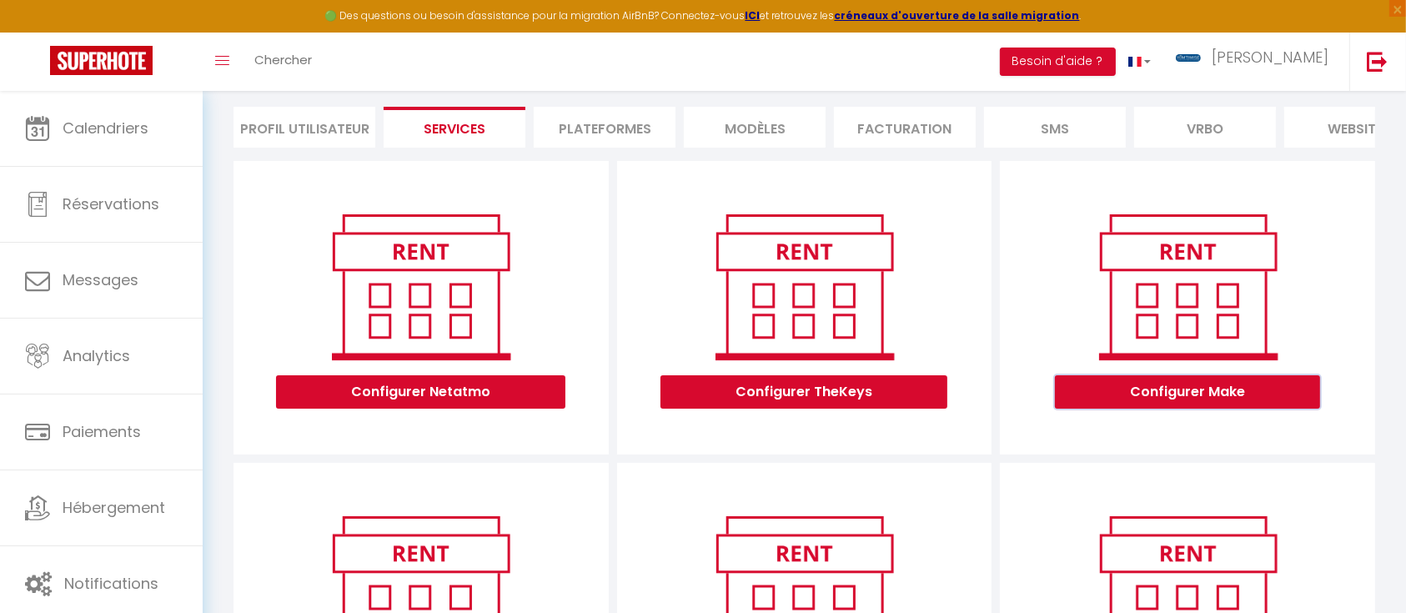
click at [1221, 405] on button "Configurer Make" at bounding box center [1187, 391] width 265 height 33
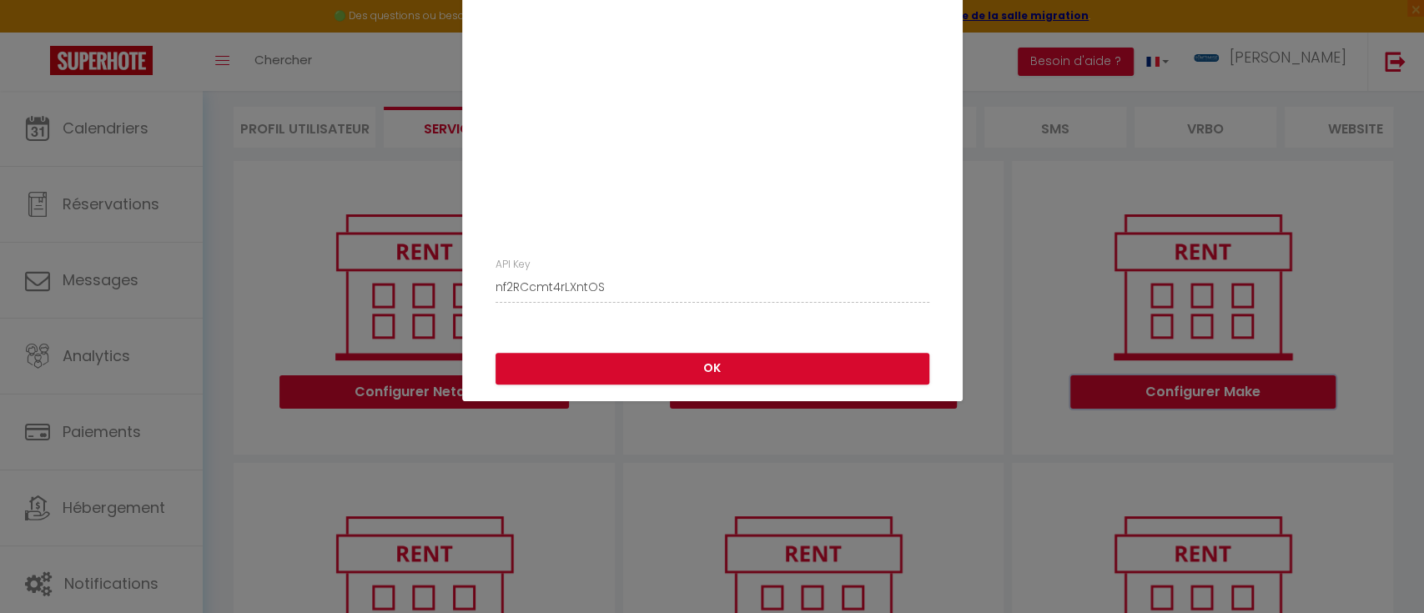
scroll to position [222, 0]
